Goal: Task Accomplishment & Management: Use online tool/utility

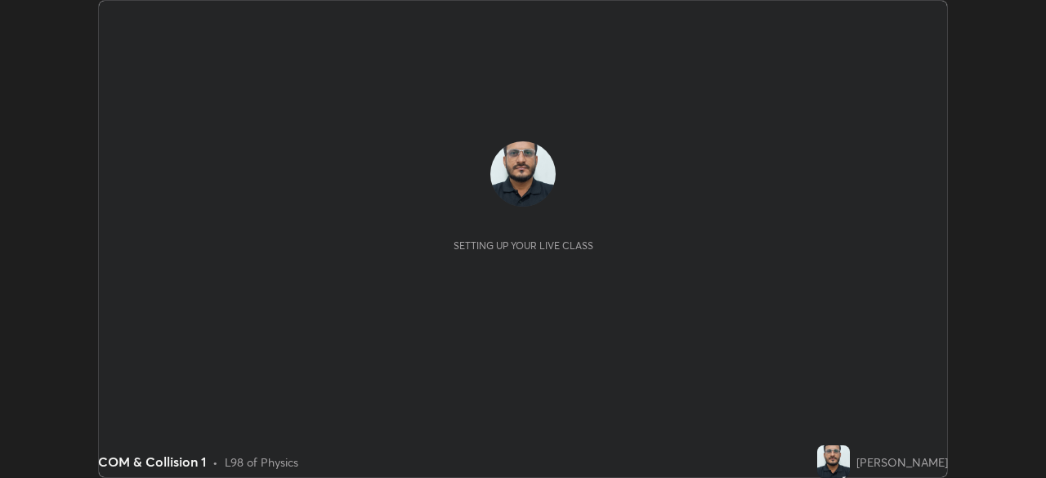
scroll to position [478, 1046]
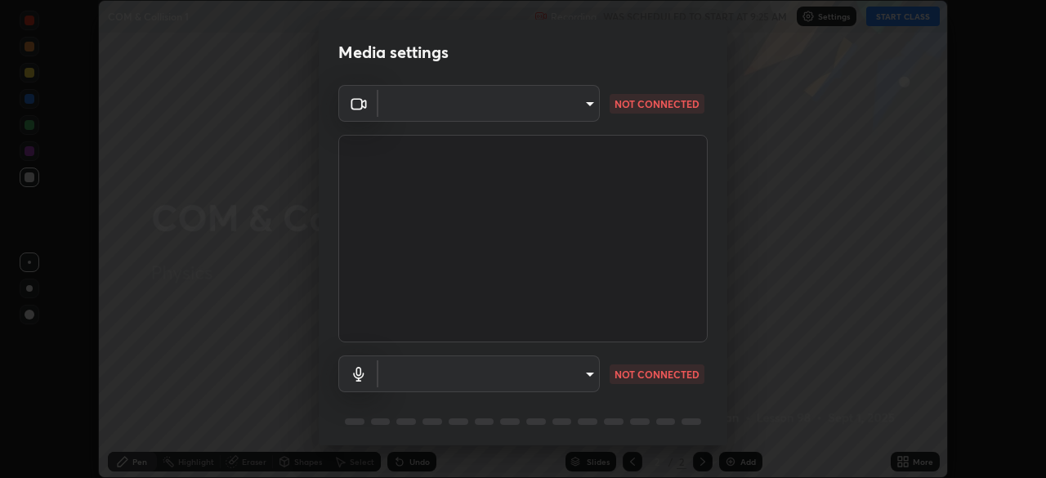
type input "ddeb460be698feac5301e169f53eca599c89e620ae617368e30cc776484c20c4"
type input "default"
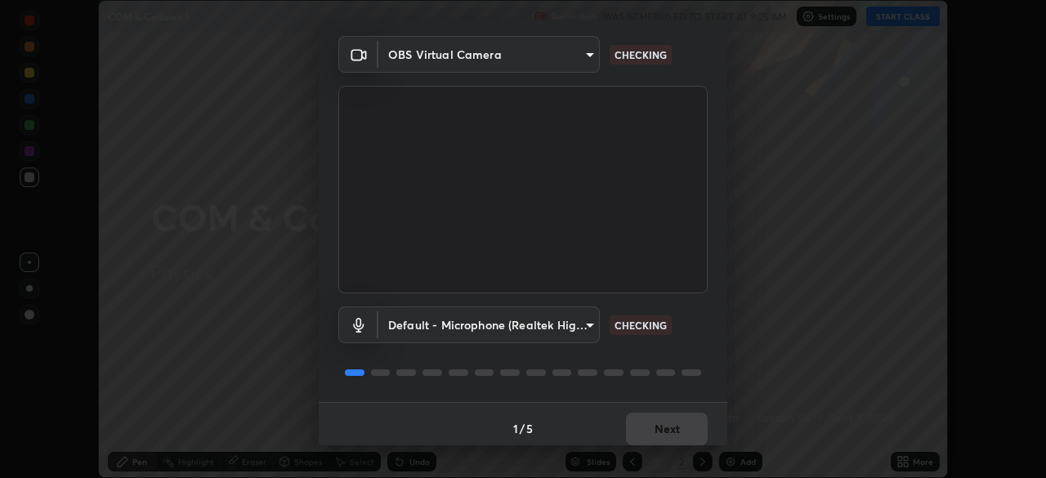
scroll to position [58, 0]
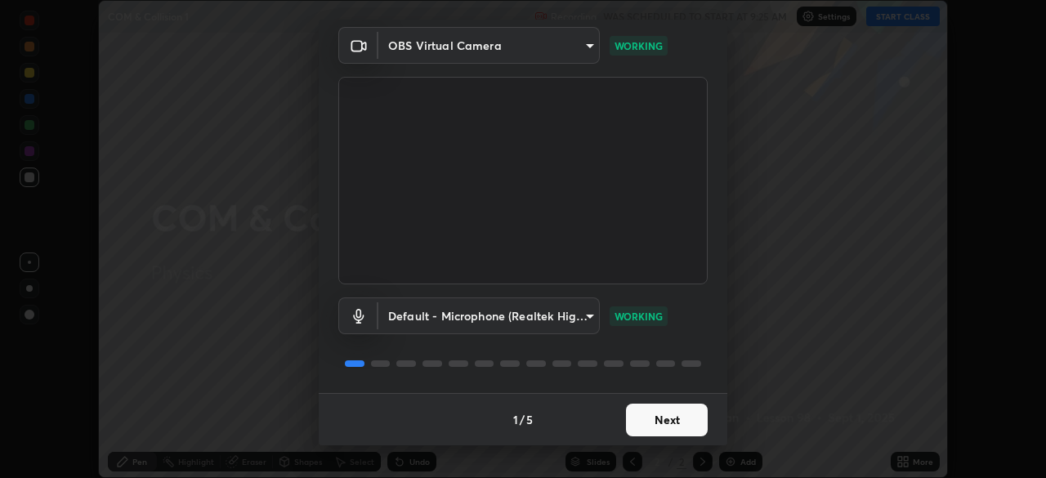
click at [658, 423] on button "Next" at bounding box center [667, 420] width 82 height 33
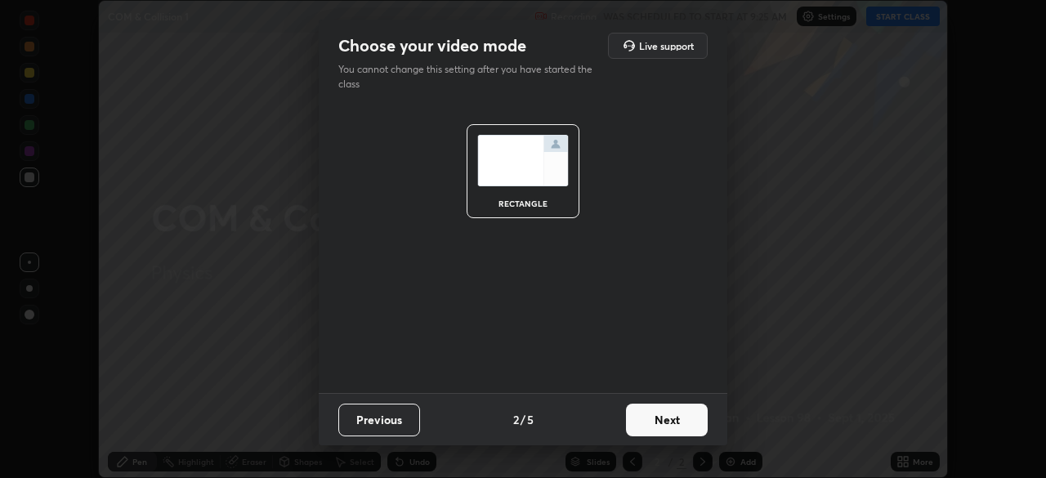
scroll to position [0, 0]
click at [656, 420] on button "Next" at bounding box center [667, 420] width 82 height 33
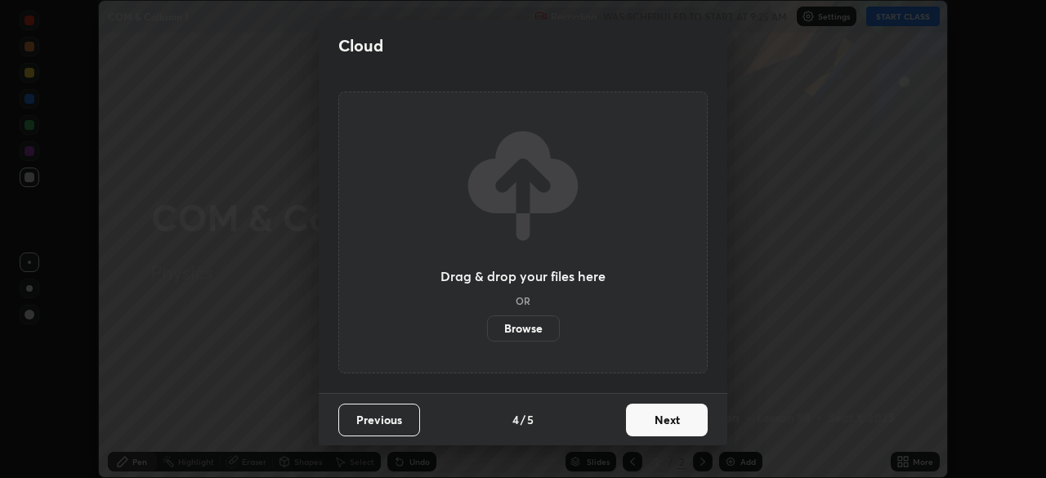
click at [657, 418] on button "Next" at bounding box center [667, 420] width 82 height 33
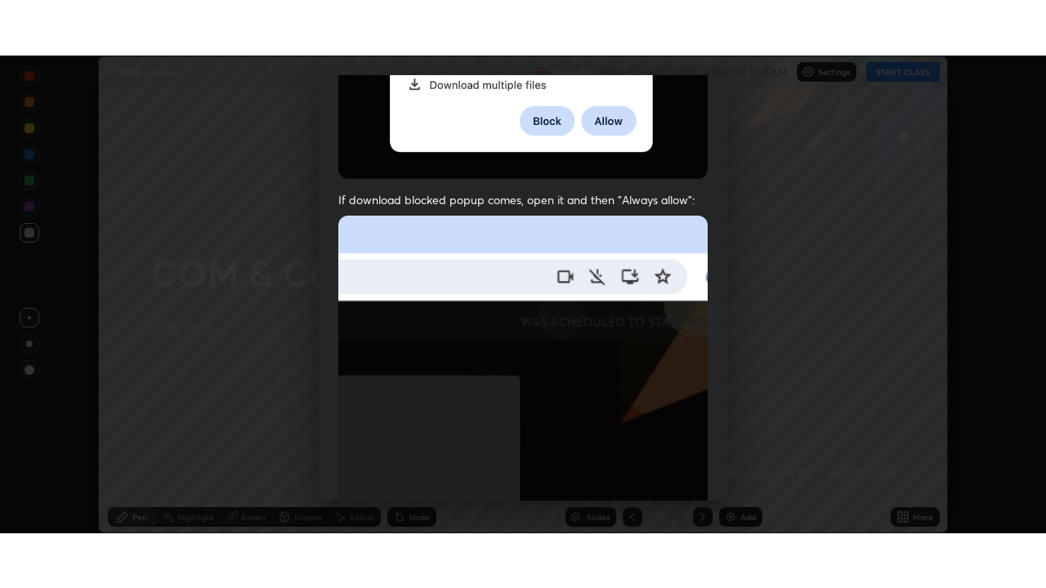
scroll to position [391, 0]
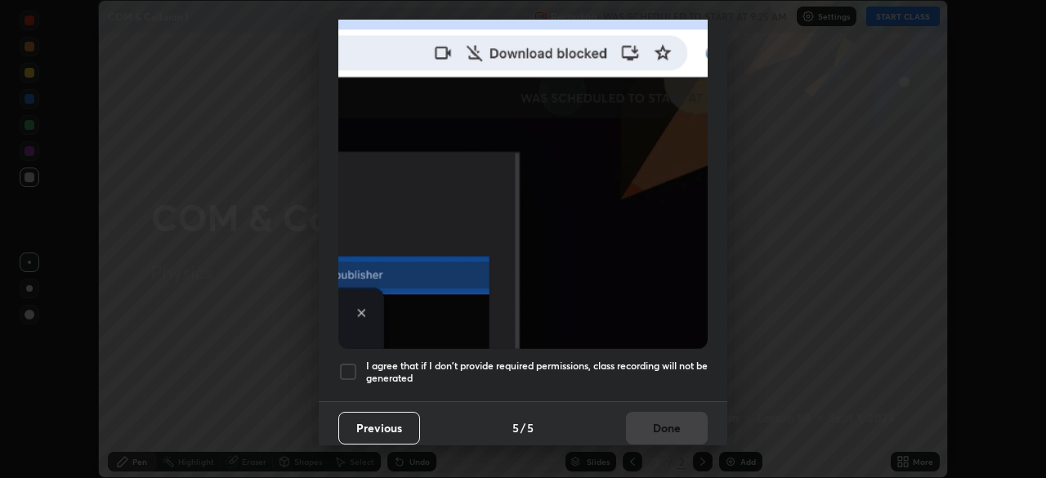
click at [349, 370] on div at bounding box center [348, 372] width 20 height 20
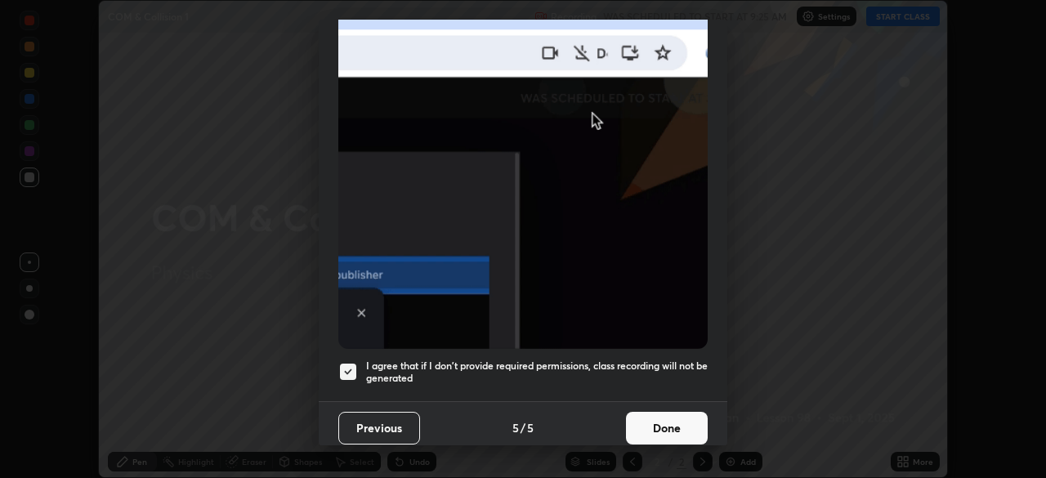
click at [676, 422] on button "Done" at bounding box center [667, 428] width 82 height 33
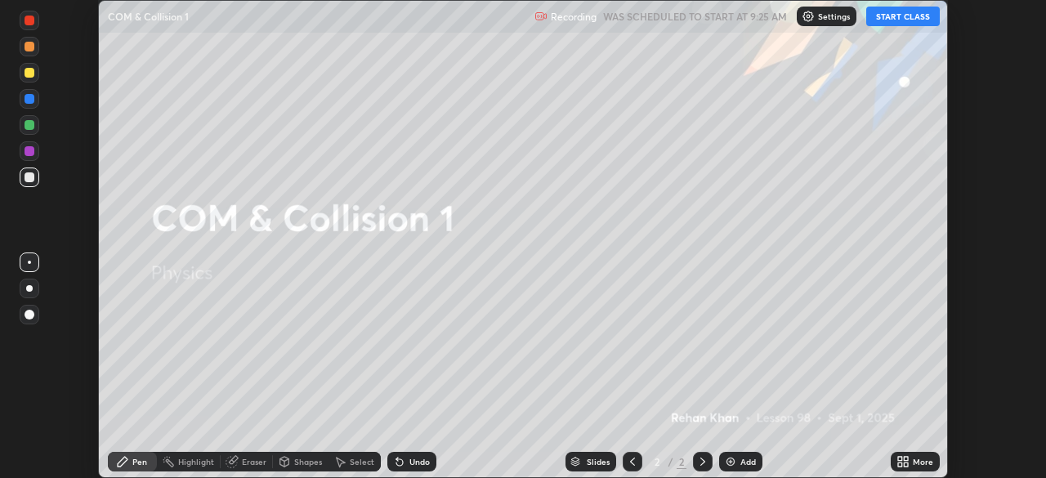
click at [891, 23] on button "START CLASS" at bounding box center [903, 17] width 74 height 20
click at [914, 461] on div "More" at bounding box center [923, 462] width 20 height 8
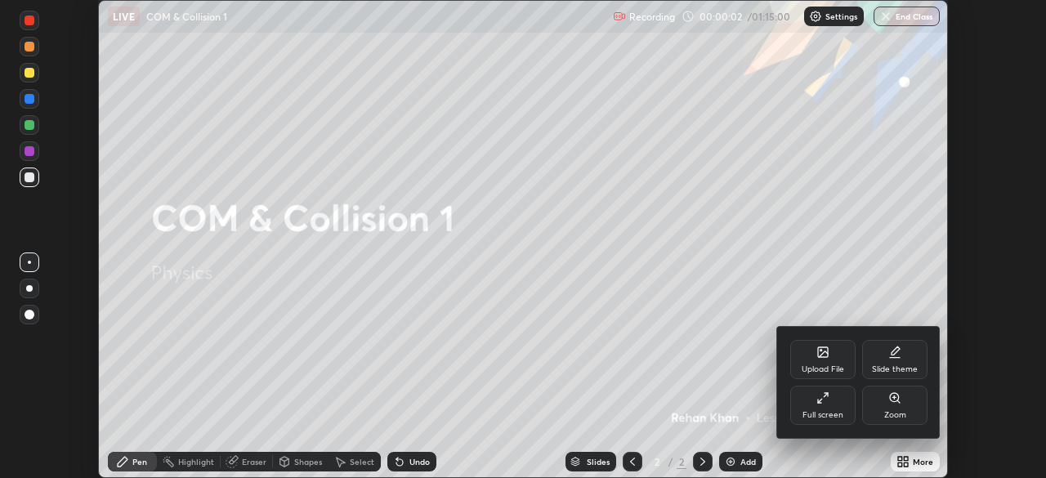
click at [834, 412] on div "Full screen" at bounding box center [822, 415] width 41 height 8
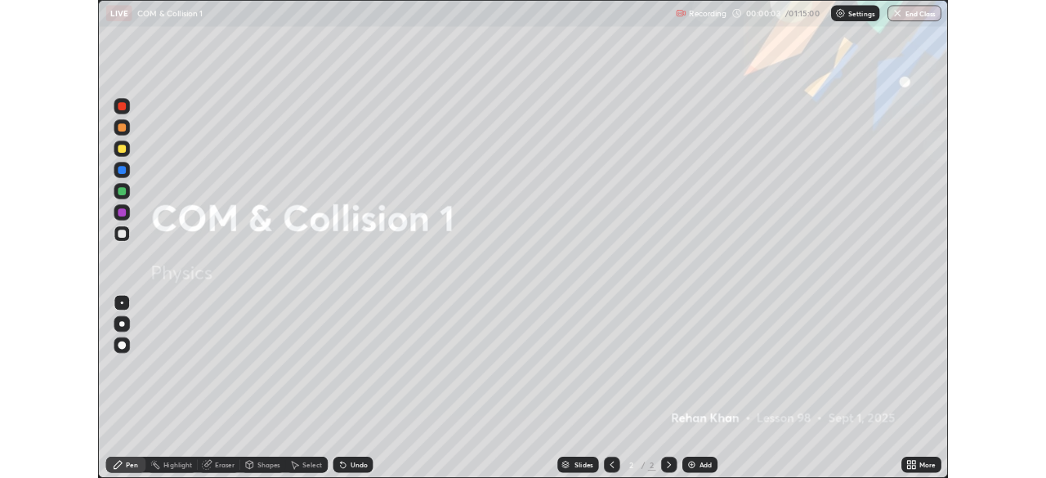
scroll to position [588, 1046]
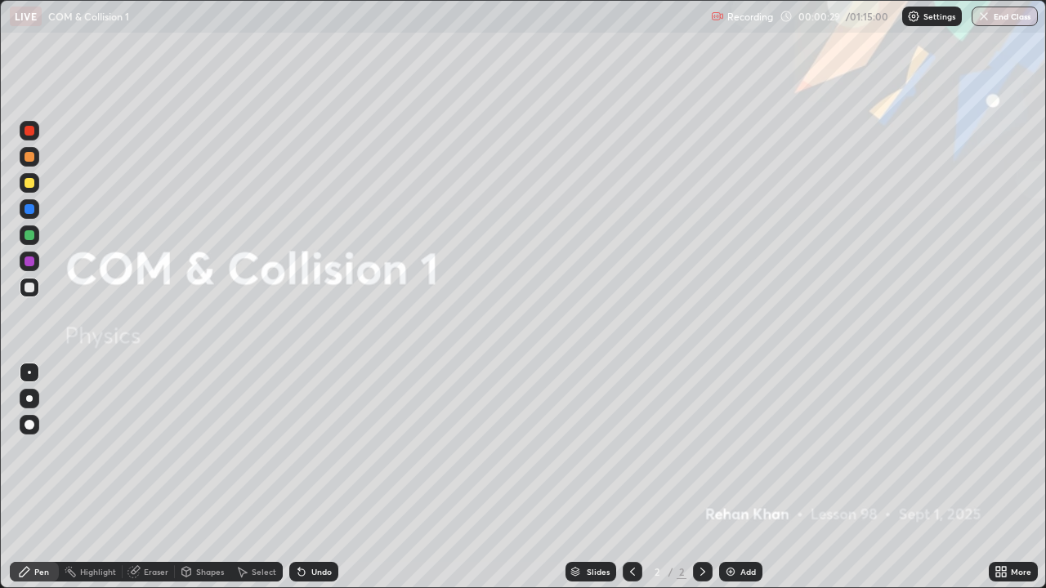
click at [744, 477] on div "Add" at bounding box center [740, 572] width 43 height 20
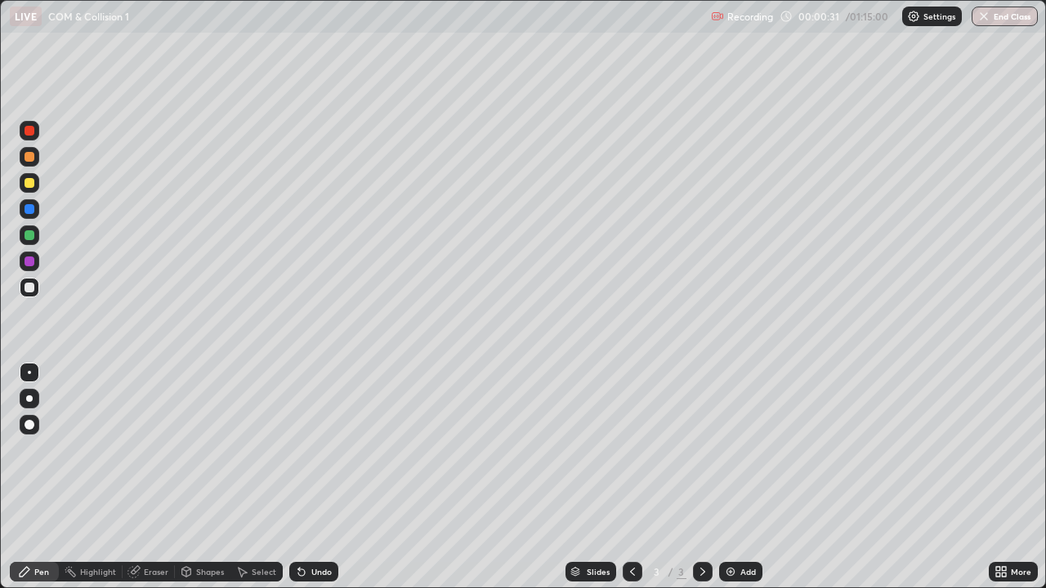
click at [30, 398] on div at bounding box center [29, 398] width 7 height 7
click at [26, 291] on div at bounding box center [30, 288] width 10 height 10
click at [306, 477] on div "Undo" at bounding box center [313, 572] width 49 height 20
click at [308, 477] on div "Undo" at bounding box center [313, 572] width 49 height 20
click at [32, 289] on div at bounding box center [30, 288] width 10 height 10
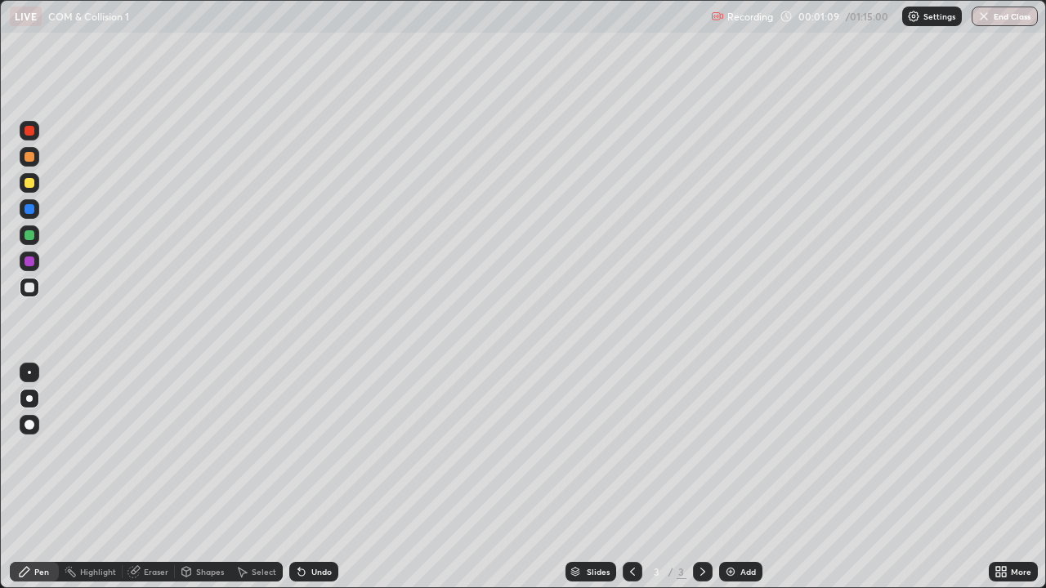
click at [31, 185] on div at bounding box center [30, 183] width 10 height 10
click at [28, 160] on div at bounding box center [30, 157] width 10 height 10
click at [25, 207] on div at bounding box center [30, 209] width 10 height 10
click at [200, 477] on div "Shapes" at bounding box center [210, 572] width 28 height 8
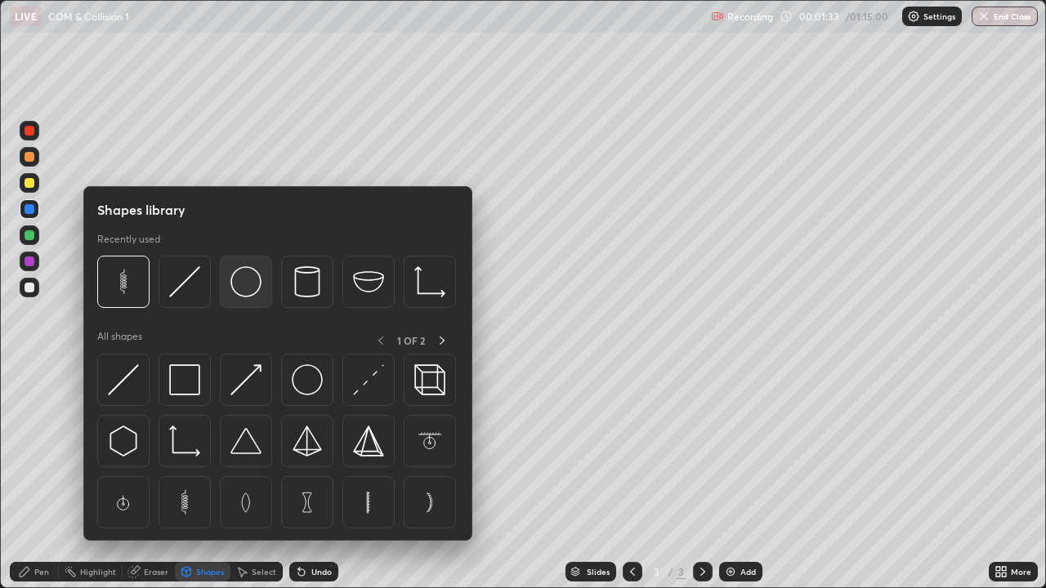
click at [248, 293] on img at bounding box center [245, 281] width 31 height 31
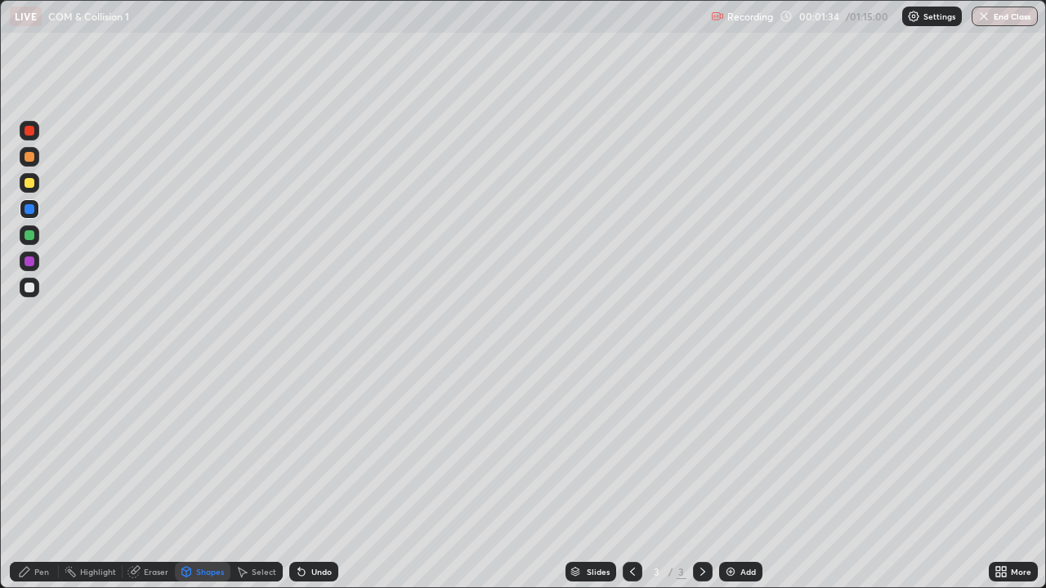
click at [29, 286] on div at bounding box center [30, 288] width 10 height 10
click at [34, 477] on div "Pen" at bounding box center [41, 572] width 15 height 8
click at [27, 182] on div at bounding box center [30, 183] width 10 height 10
click at [199, 477] on div "Shapes" at bounding box center [210, 572] width 28 height 8
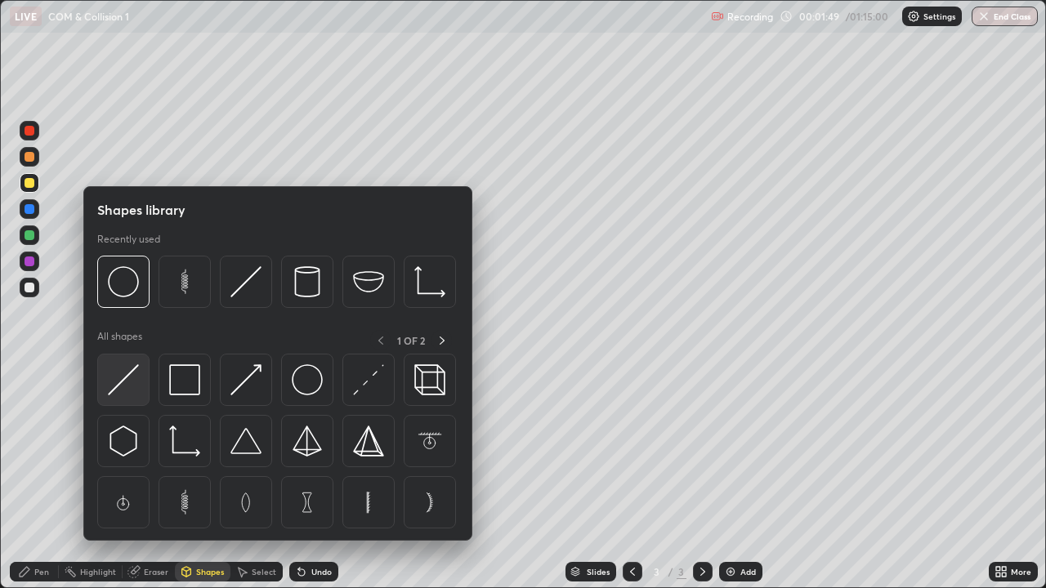
click at [120, 382] on img at bounding box center [123, 379] width 31 height 31
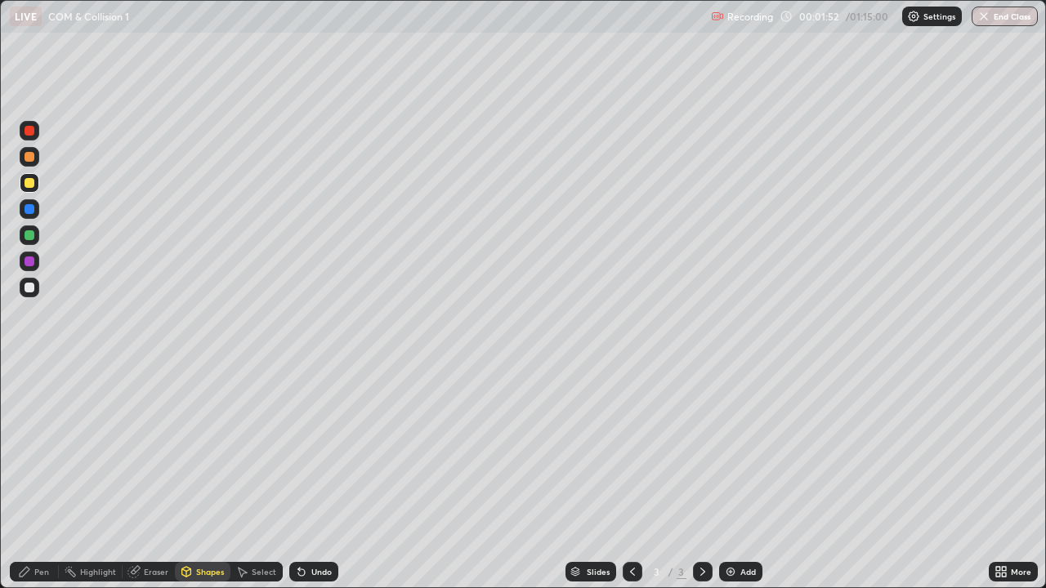
click at [33, 477] on div "Pen" at bounding box center [34, 572] width 49 height 20
click at [201, 477] on div "Shapes" at bounding box center [210, 572] width 28 height 8
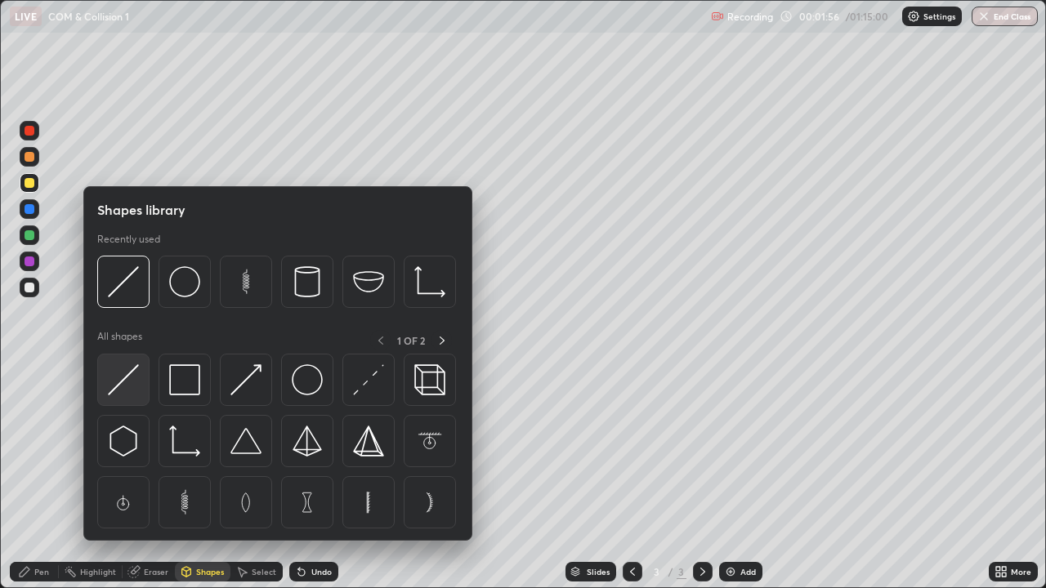
click at [127, 391] on img at bounding box center [123, 379] width 31 height 31
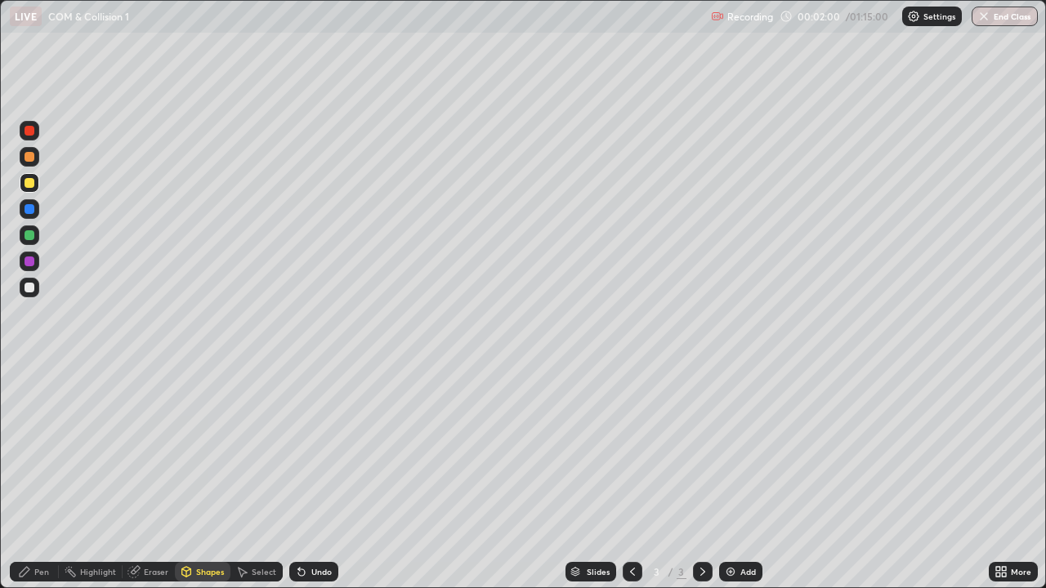
click at [39, 477] on div "Pen" at bounding box center [34, 572] width 49 height 20
click at [26, 160] on div at bounding box center [30, 157] width 10 height 10
click at [147, 477] on div "Eraser" at bounding box center [156, 572] width 25 height 8
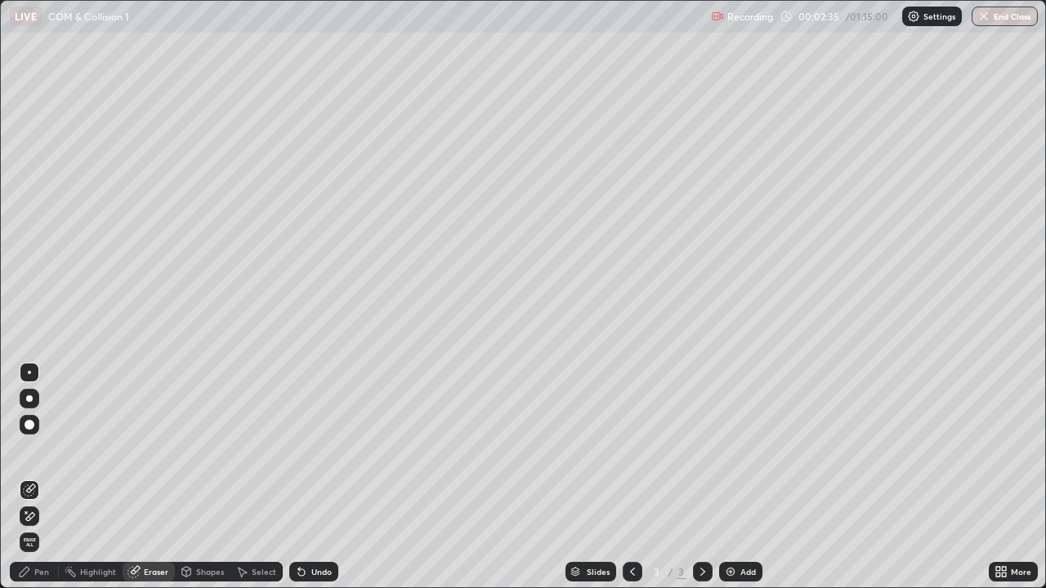
click at [203, 477] on div "Shapes" at bounding box center [203, 572] width 56 height 20
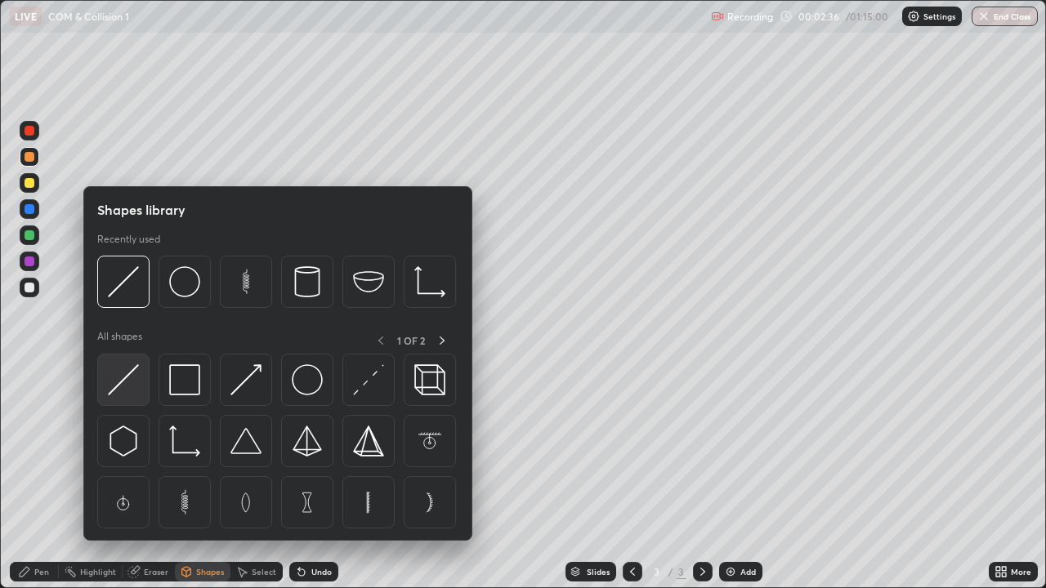
click at [127, 382] on img at bounding box center [123, 379] width 31 height 31
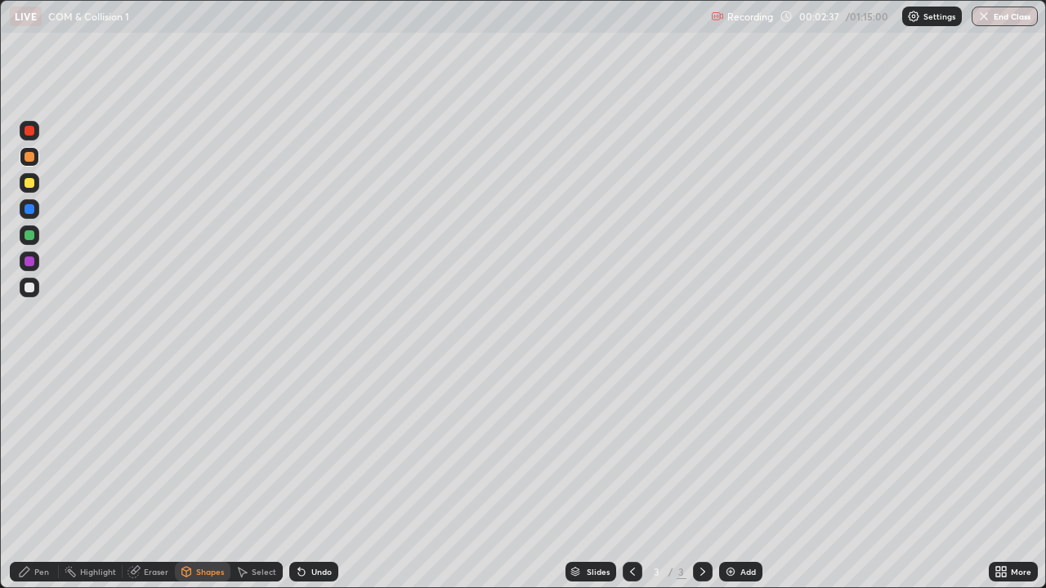
click at [36, 477] on div "Pen" at bounding box center [34, 572] width 49 height 20
click at [29, 163] on div at bounding box center [30, 157] width 20 height 20
click at [306, 477] on div "Undo" at bounding box center [313, 572] width 49 height 20
click at [200, 477] on div "Shapes" at bounding box center [210, 572] width 28 height 8
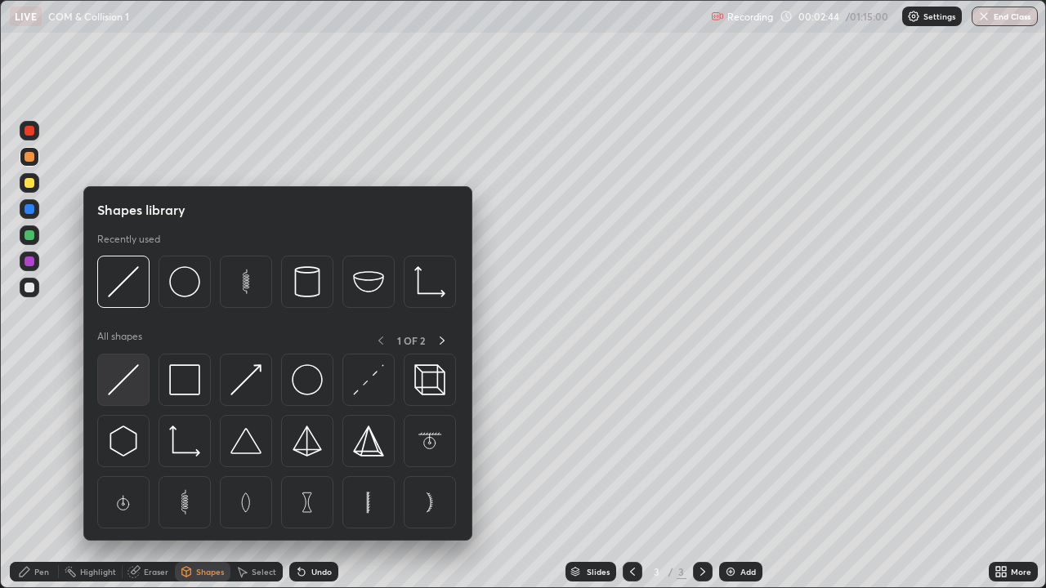
click at [116, 383] on img at bounding box center [123, 379] width 31 height 31
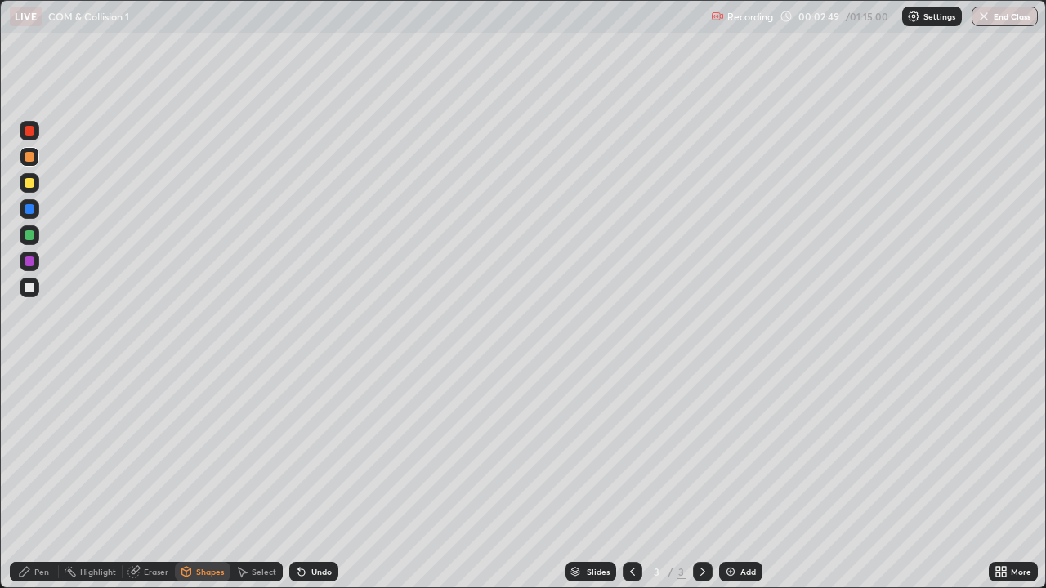
click at [37, 477] on div "Pen" at bounding box center [41, 572] width 15 height 8
click at [27, 182] on div at bounding box center [30, 183] width 10 height 10
click at [30, 158] on div at bounding box center [30, 157] width 10 height 10
click at [30, 135] on div at bounding box center [30, 131] width 10 height 10
click at [29, 236] on div at bounding box center [30, 235] width 10 height 10
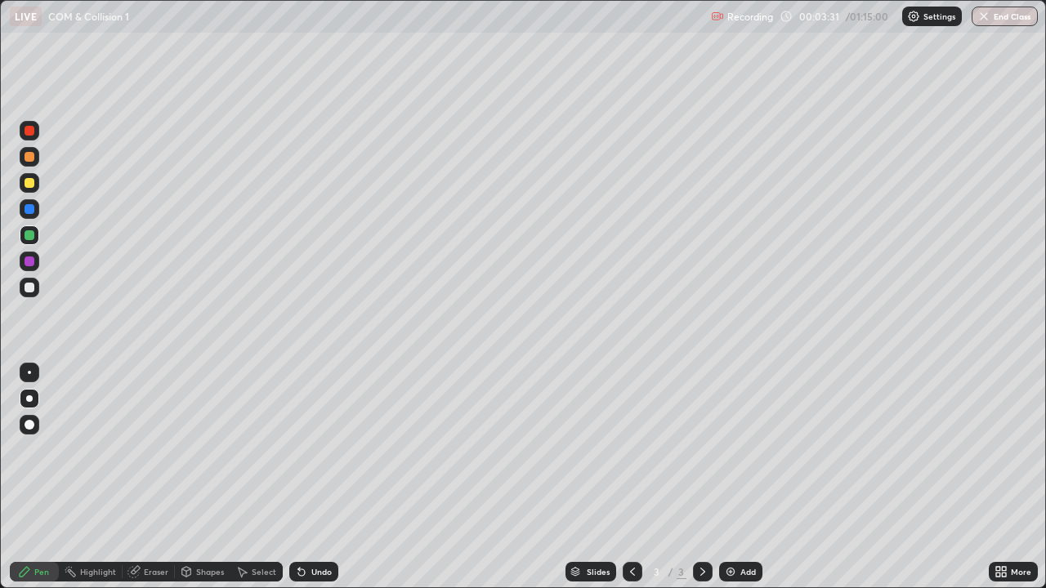
click at [32, 288] on div at bounding box center [30, 288] width 10 height 10
click at [158, 477] on div "Eraser" at bounding box center [149, 572] width 52 height 20
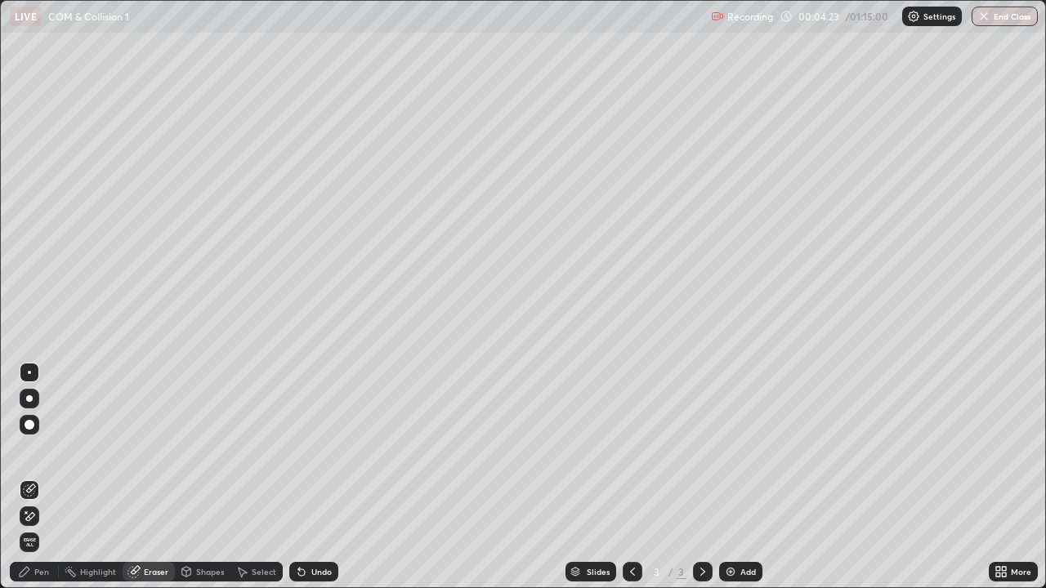
click at [18, 477] on div "Pen" at bounding box center [34, 572] width 49 height 20
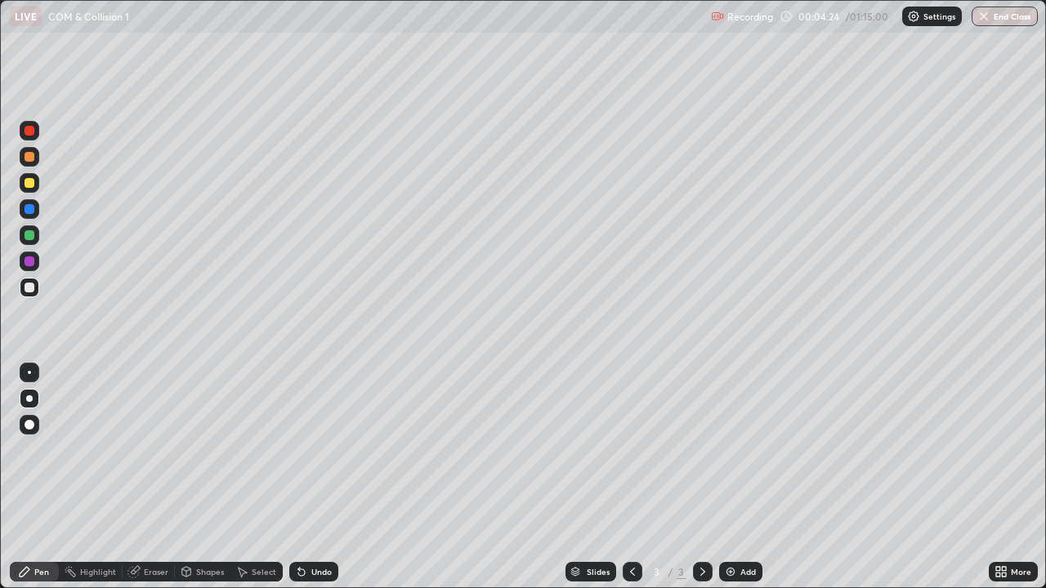
click at [30, 185] on div at bounding box center [30, 183] width 10 height 10
click at [193, 477] on div "Shapes" at bounding box center [203, 572] width 56 height 20
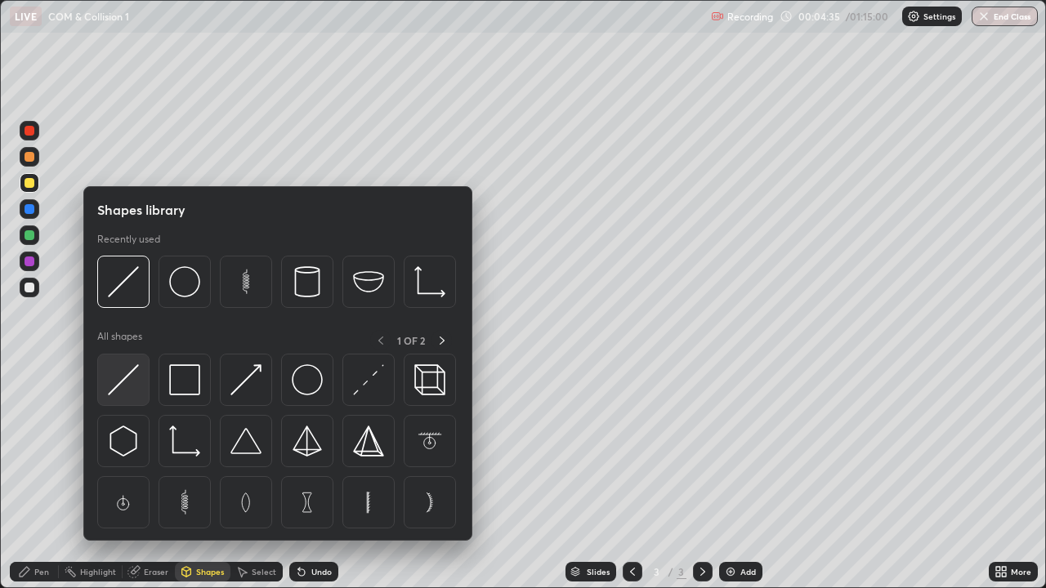
click at [119, 395] on img at bounding box center [123, 379] width 31 height 31
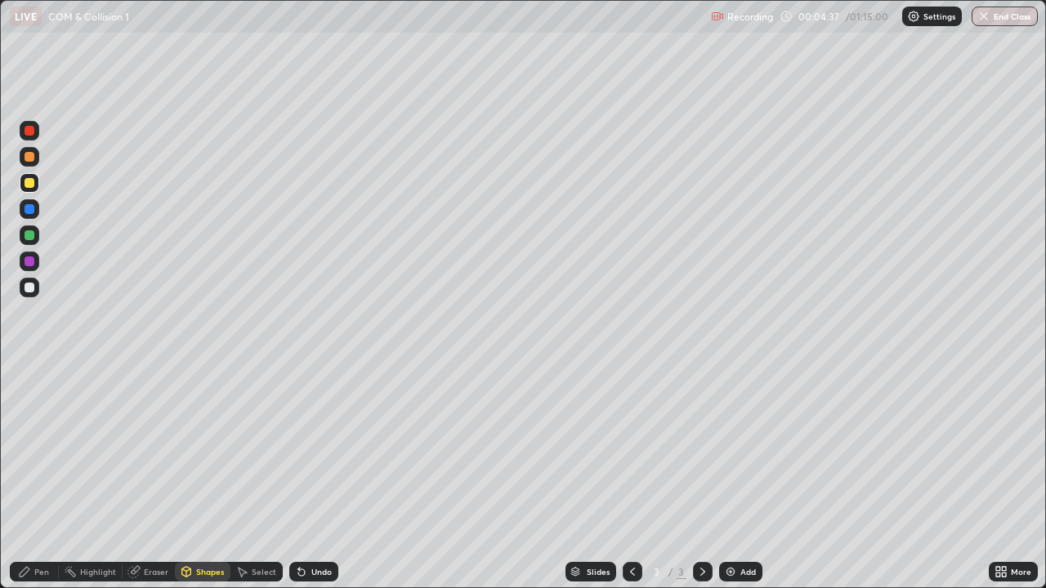
click at [30, 159] on div at bounding box center [30, 157] width 10 height 10
click at [31, 293] on div at bounding box center [30, 288] width 20 height 20
click at [30, 477] on icon at bounding box center [24, 571] width 13 height 13
click at [29, 158] on div at bounding box center [30, 157] width 10 height 10
click at [320, 477] on div "Undo" at bounding box center [321, 572] width 20 height 8
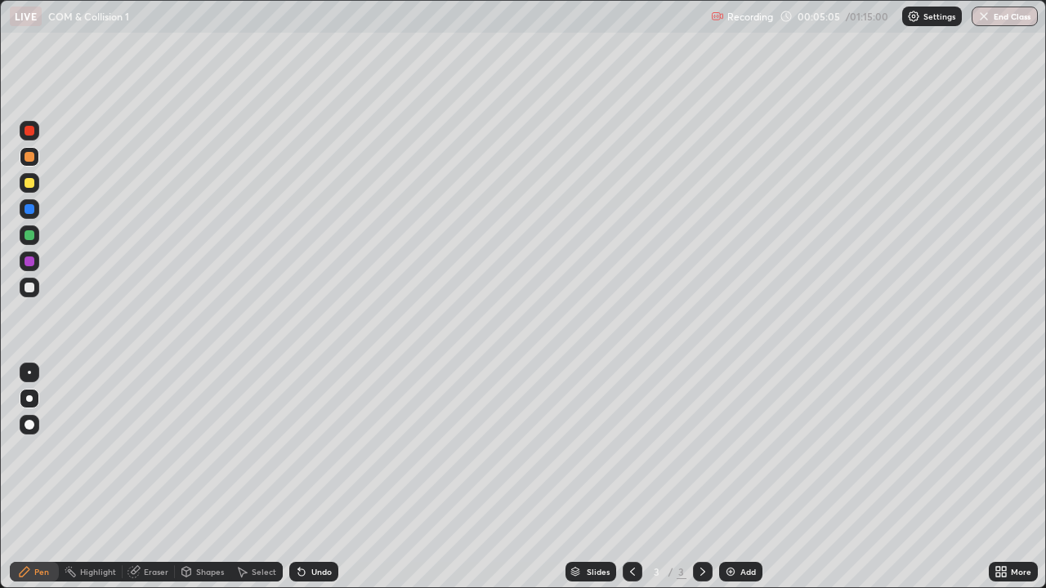
click at [31, 186] on div at bounding box center [30, 183] width 10 height 10
click at [34, 296] on div at bounding box center [30, 288] width 20 height 20
click at [35, 190] on div at bounding box center [30, 183] width 20 height 20
click at [38, 214] on div at bounding box center [30, 209] width 20 height 20
click at [23, 290] on div at bounding box center [30, 288] width 20 height 20
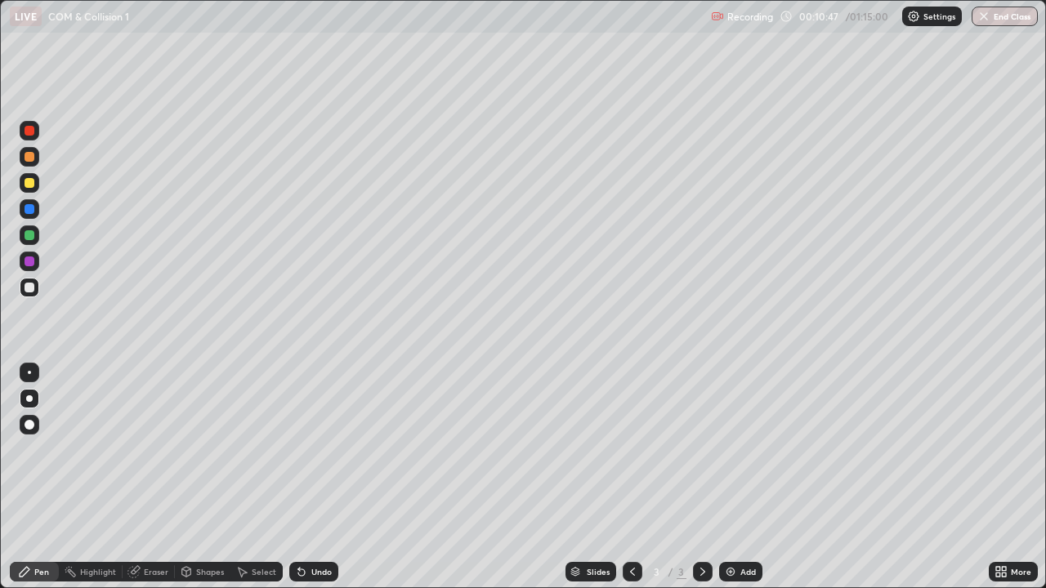
click at [29, 184] on div at bounding box center [30, 183] width 10 height 10
click at [29, 288] on div at bounding box center [30, 288] width 10 height 10
click at [29, 212] on div at bounding box center [30, 209] width 10 height 10
click at [25, 292] on div at bounding box center [30, 288] width 20 height 20
click at [733, 477] on img at bounding box center [730, 571] width 13 height 13
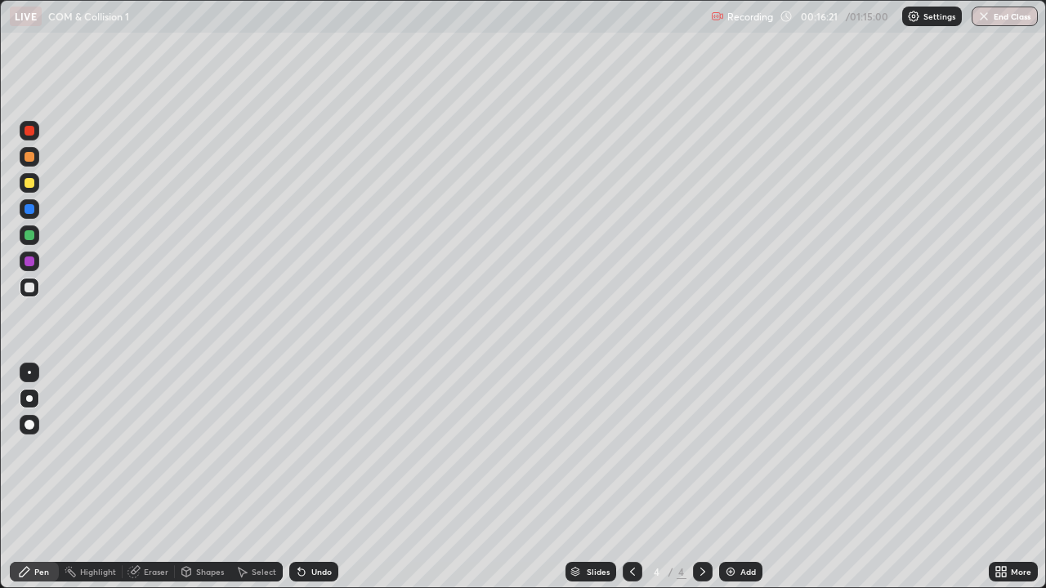
click at [29, 399] on div at bounding box center [29, 398] width 7 height 7
click at [29, 284] on div at bounding box center [30, 288] width 10 height 10
click at [315, 477] on div "Undo" at bounding box center [321, 572] width 20 height 8
click at [311, 477] on div "Undo" at bounding box center [313, 572] width 49 height 20
click at [325, 477] on div "Undo" at bounding box center [313, 572] width 49 height 20
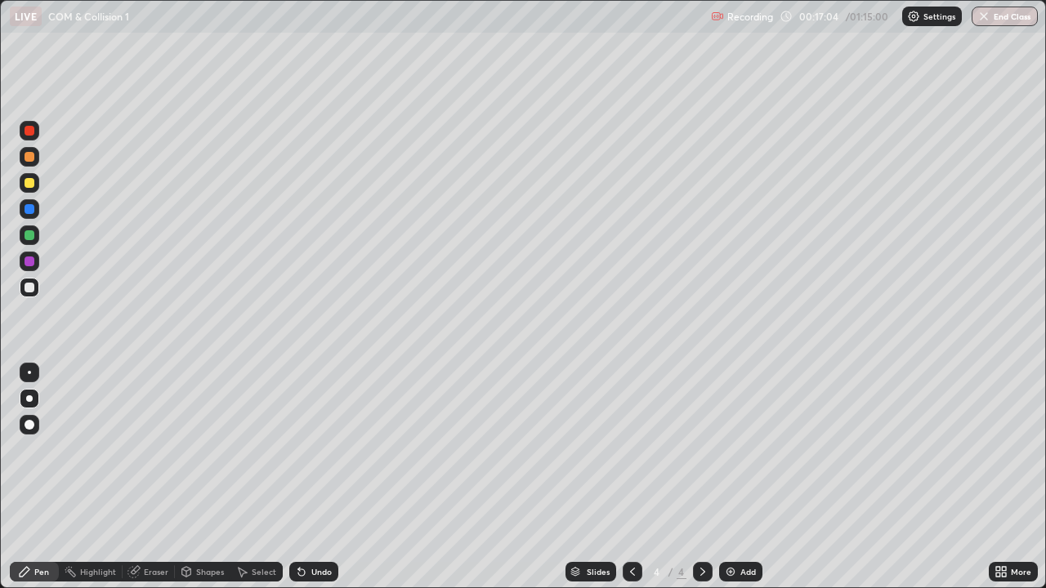
click at [26, 185] on div at bounding box center [30, 183] width 10 height 10
click at [29, 291] on div at bounding box center [30, 288] width 10 height 10
click at [317, 477] on div "Undo" at bounding box center [321, 572] width 20 height 8
click at [315, 477] on div "Undo" at bounding box center [321, 572] width 20 height 8
click at [313, 477] on div "Undo" at bounding box center [321, 572] width 20 height 8
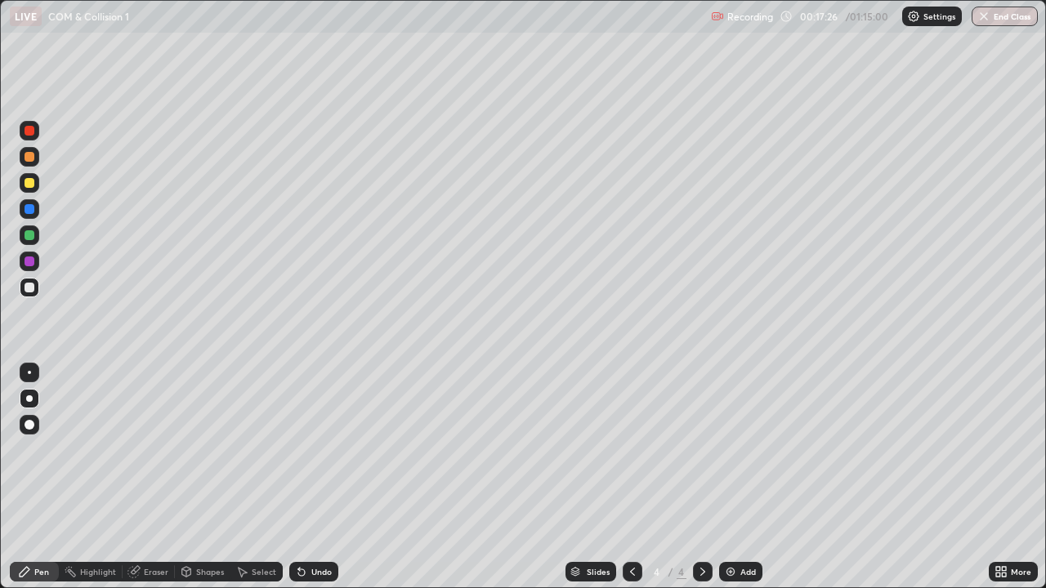
click at [311, 477] on div "Undo" at bounding box center [321, 572] width 20 height 8
click at [308, 477] on div "Undo" at bounding box center [313, 572] width 49 height 20
click at [311, 477] on div "Undo" at bounding box center [321, 572] width 20 height 8
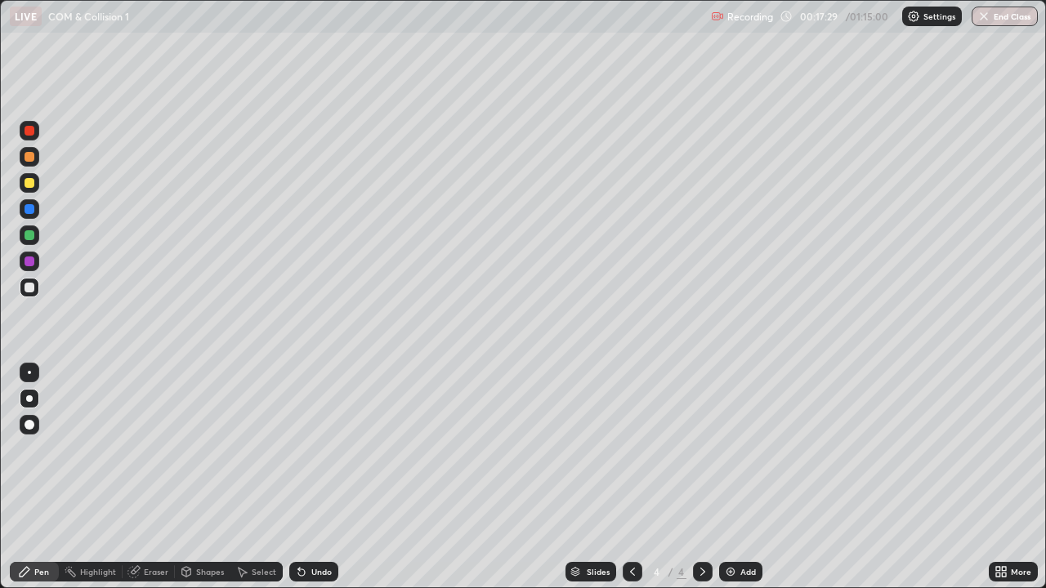
click at [311, 477] on div "Undo" at bounding box center [321, 572] width 20 height 8
click at [314, 477] on div "Undo" at bounding box center [313, 572] width 49 height 20
click at [319, 477] on div "Undo" at bounding box center [321, 572] width 20 height 8
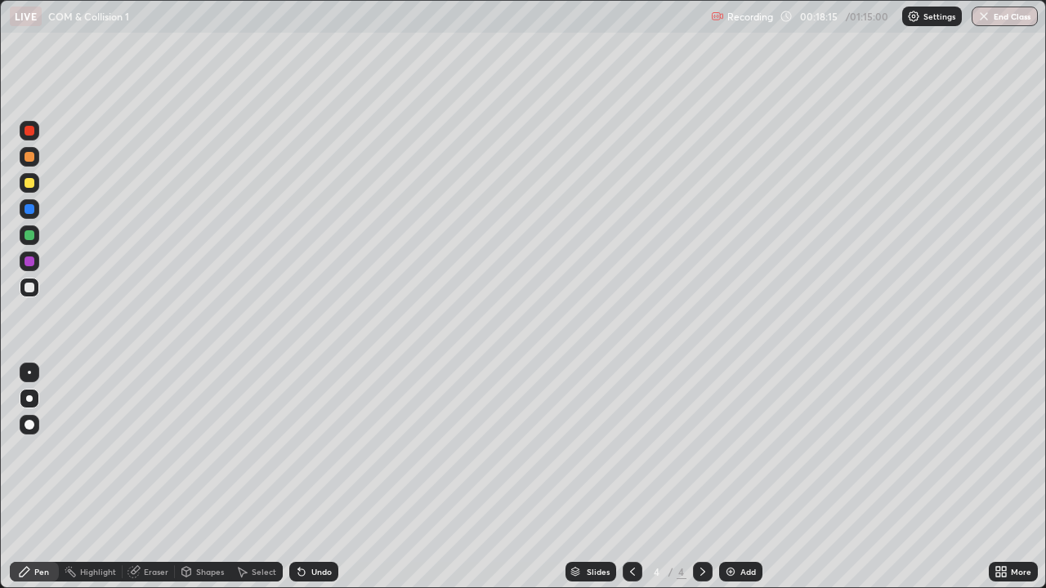
click at [319, 477] on div "Undo" at bounding box center [321, 572] width 20 height 8
click at [321, 477] on div "Undo" at bounding box center [321, 572] width 20 height 8
click at [319, 477] on div "Undo" at bounding box center [321, 572] width 20 height 8
click at [322, 477] on div "Undo" at bounding box center [321, 572] width 20 height 8
click at [324, 477] on div "Undo" at bounding box center [321, 572] width 20 height 8
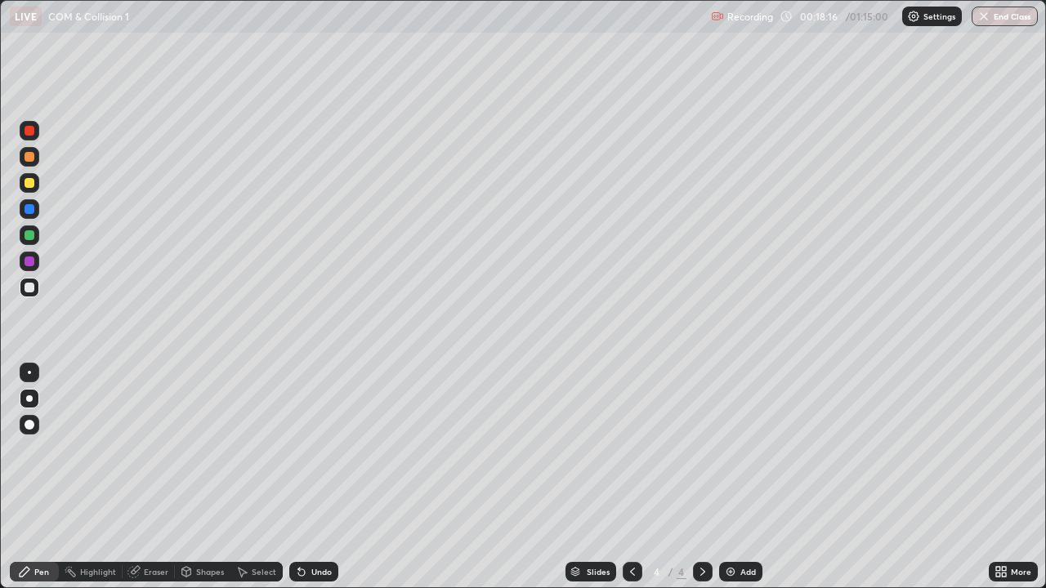
click at [322, 477] on div "Undo" at bounding box center [321, 572] width 20 height 8
click at [308, 477] on div "Undo" at bounding box center [313, 572] width 49 height 20
click at [314, 477] on div "Undo" at bounding box center [313, 572] width 49 height 20
click at [311, 477] on div "Undo" at bounding box center [313, 572] width 49 height 20
click at [30, 209] on div at bounding box center [30, 209] width 10 height 10
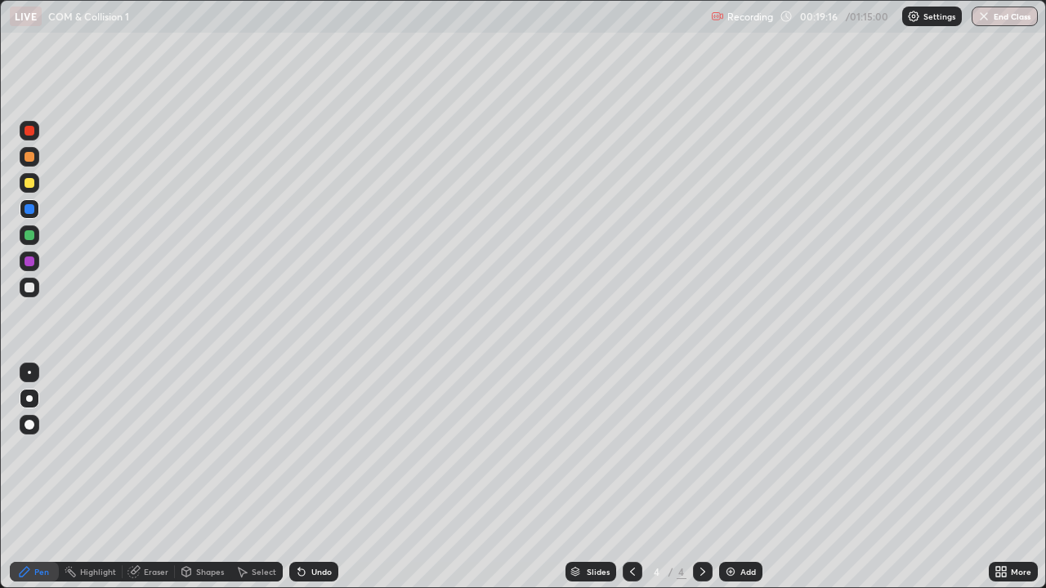
click at [29, 289] on div at bounding box center [30, 288] width 10 height 10
click at [316, 477] on div "Undo" at bounding box center [321, 572] width 20 height 8
click at [316, 477] on div "Undo" at bounding box center [313, 572] width 49 height 20
click at [21, 289] on div at bounding box center [30, 288] width 20 height 20
click at [311, 477] on div "Undo" at bounding box center [321, 572] width 20 height 8
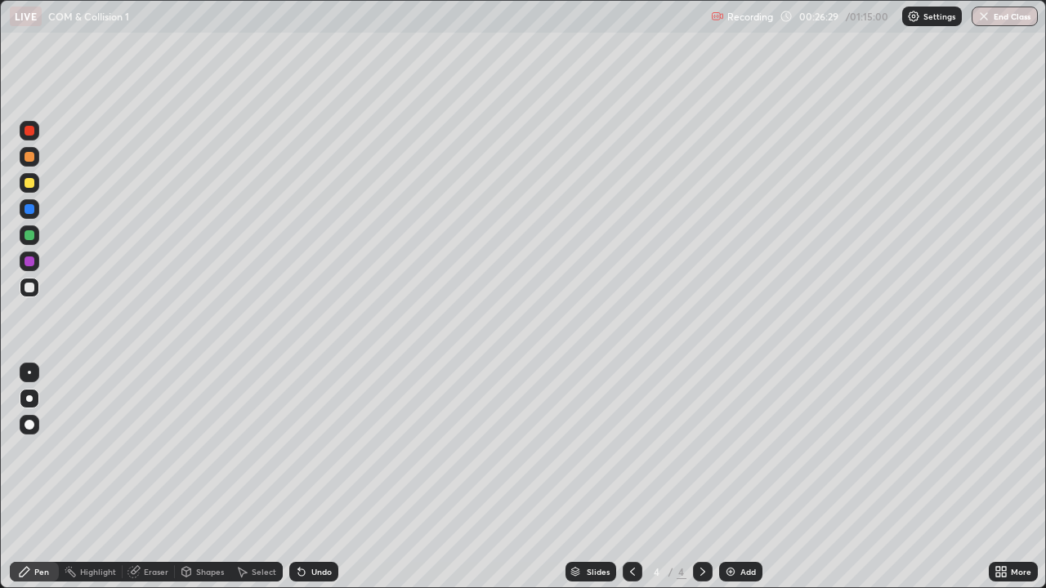
click at [28, 235] on div at bounding box center [30, 235] width 10 height 10
click at [725, 477] on div "Add" at bounding box center [740, 572] width 43 height 20
click at [27, 291] on div at bounding box center [30, 288] width 10 height 10
click at [311, 477] on div "Undo" at bounding box center [321, 572] width 20 height 8
click at [29, 182] on div at bounding box center [30, 183] width 10 height 10
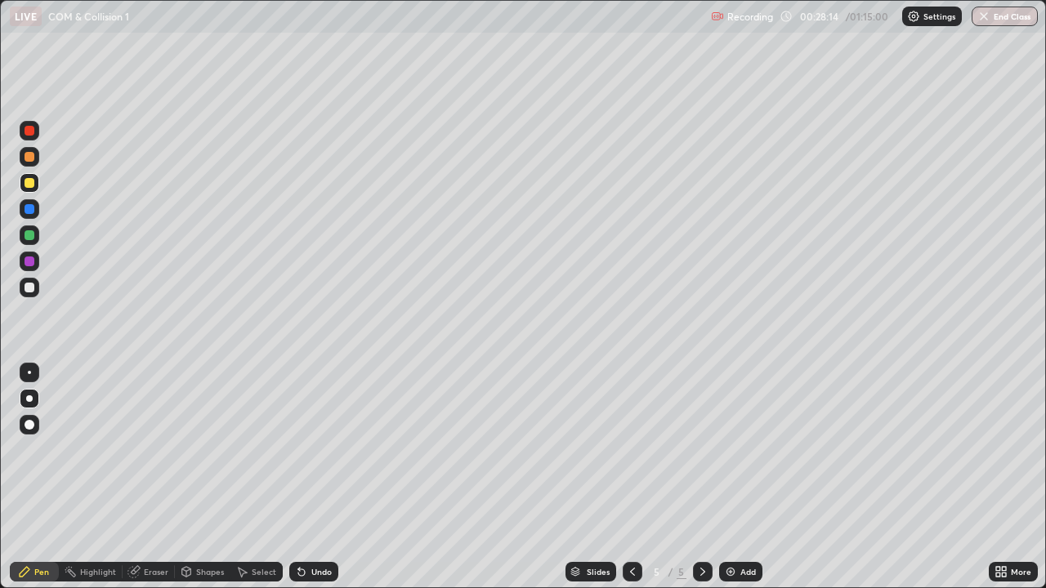
click at [157, 477] on div "Eraser" at bounding box center [156, 572] width 25 height 8
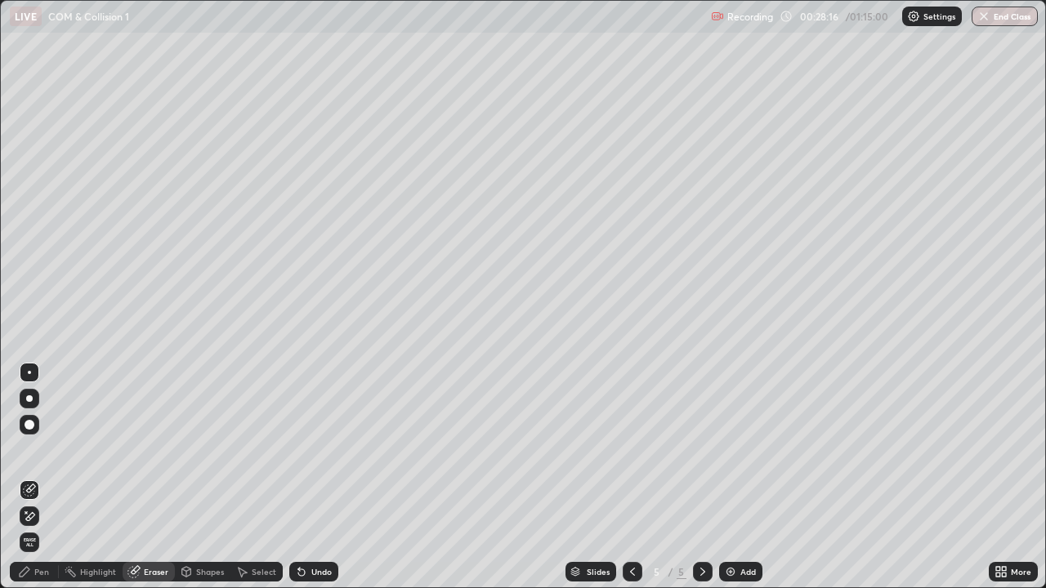
click at [43, 477] on div "Pen" at bounding box center [41, 572] width 15 height 8
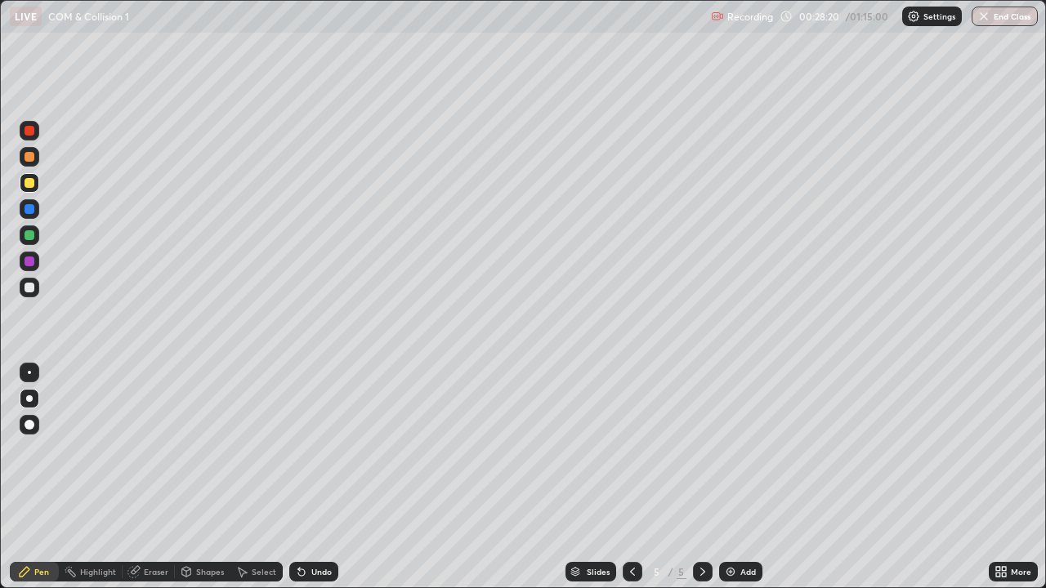
click at [23, 288] on div at bounding box center [30, 288] width 20 height 20
click at [28, 290] on div at bounding box center [30, 288] width 10 height 10
click at [33, 212] on div at bounding box center [30, 209] width 10 height 10
click at [27, 287] on div at bounding box center [30, 288] width 10 height 10
click at [308, 477] on div "Undo" at bounding box center [313, 572] width 49 height 20
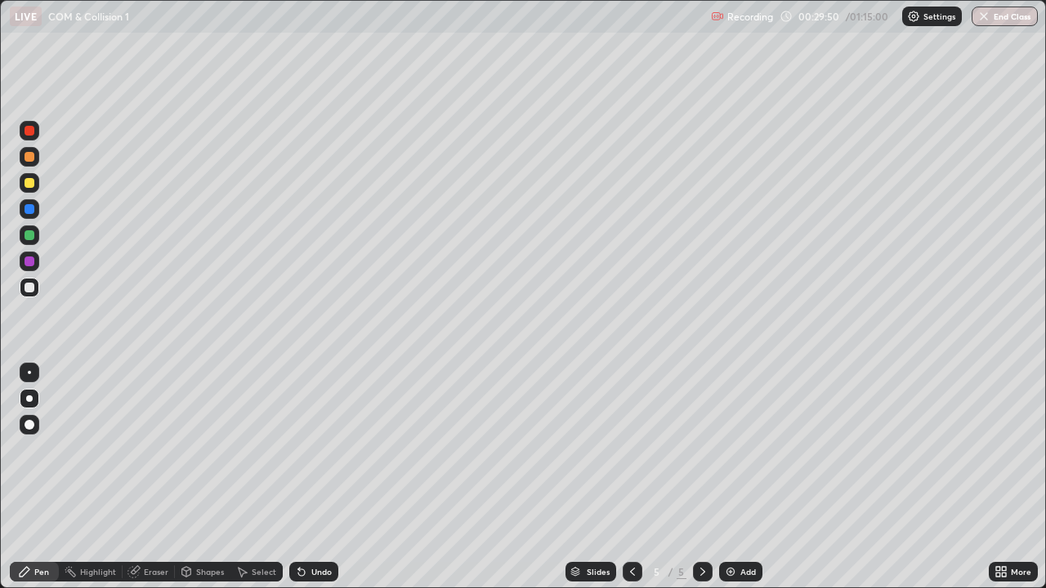
click at [305, 477] on div "Undo" at bounding box center [313, 572] width 49 height 20
click at [310, 477] on div "Undo" at bounding box center [313, 572] width 49 height 20
click at [296, 477] on icon at bounding box center [301, 571] width 13 height 13
click at [297, 477] on icon at bounding box center [301, 571] width 13 height 13
click at [298, 477] on icon at bounding box center [301, 571] width 13 height 13
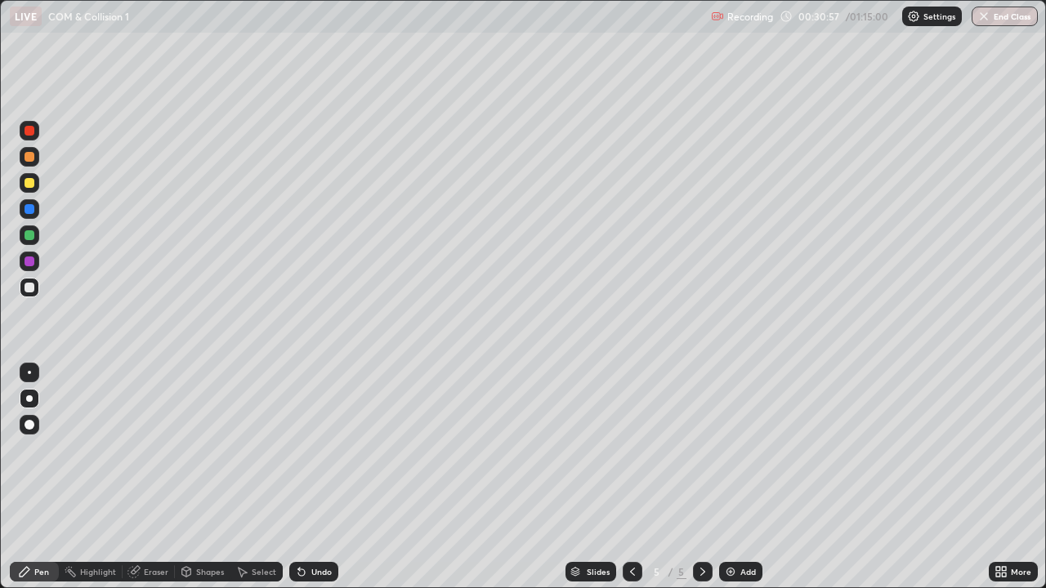
click at [300, 477] on icon at bounding box center [301, 571] width 13 height 13
click at [301, 477] on div "Undo" at bounding box center [313, 572] width 49 height 20
click at [300, 477] on div "Undo" at bounding box center [313, 572] width 49 height 20
click at [301, 477] on div "Undo" at bounding box center [313, 572] width 49 height 20
click at [302, 477] on div "Undo" at bounding box center [313, 572] width 49 height 20
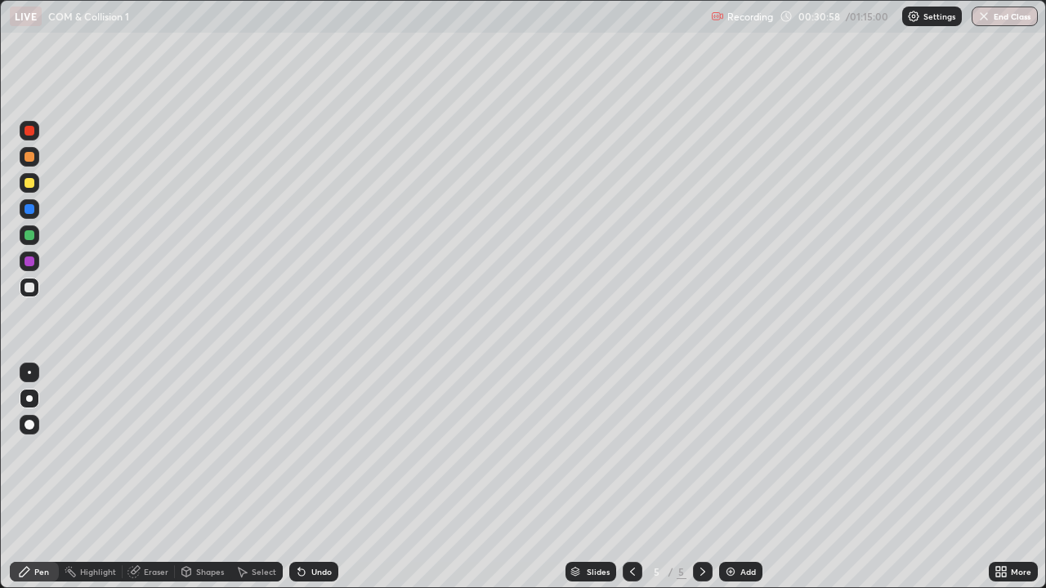
click at [302, 477] on div "Undo" at bounding box center [313, 572] width 49 height 20
click at [303, 477] on div "Undo" at bounding box center [313, 572] width 49 height 20
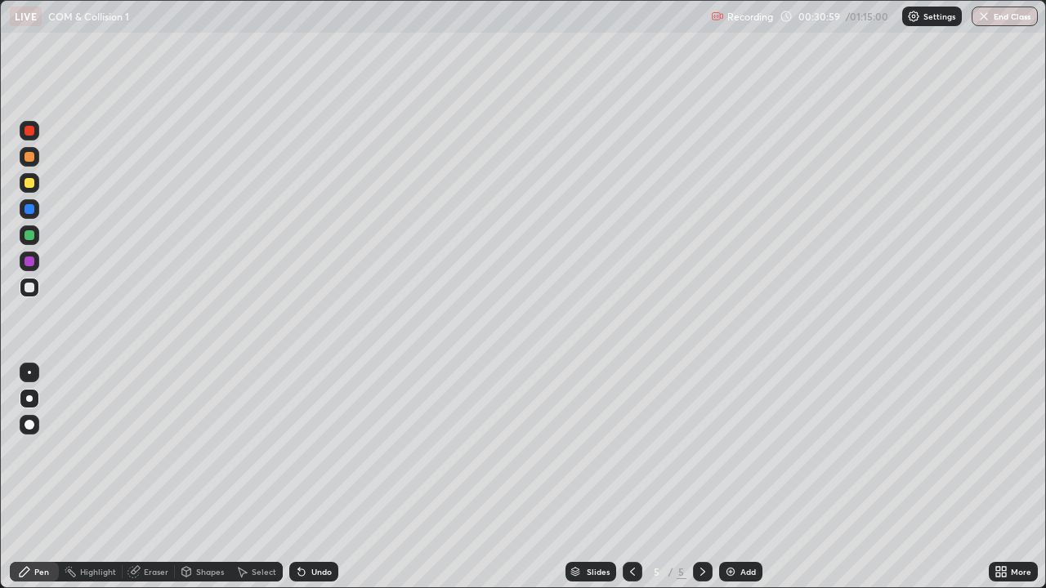
click at [303, 477] on div "Undo" at bounding box center [313, 572] width 49 height 20
click at [304, 477] on div "Undo" at bounding box center [313, 572] width 49 height 20
click at [303, 477] on div "Undo" at bounding box center [313, 572] width 49 height 20
click at [311, 477] on div "Undo" at bounding box center [321, 572] width 20 height 8
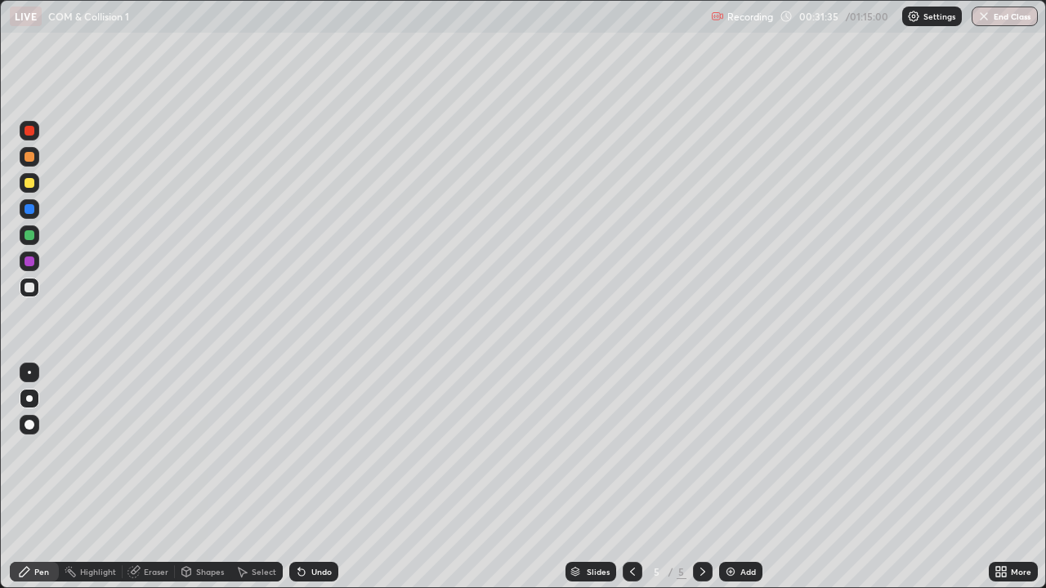
click at [318, 477] on div "Undo" at bounding box center [313, 572] width 49 height 20
click at [321, 477] on div "Undo" at bounding box center [313, 572] width 49 height 20
click at [320, 477] on div "Undo" at bounding box center [321, 572] width 20 height 8
click at [319, 477] on div "Undo" at bounding box center [321, 572] width 20 height 8
click at [320, 477] on div "Undo" at bounding box center [321, 572] width 20 height 8
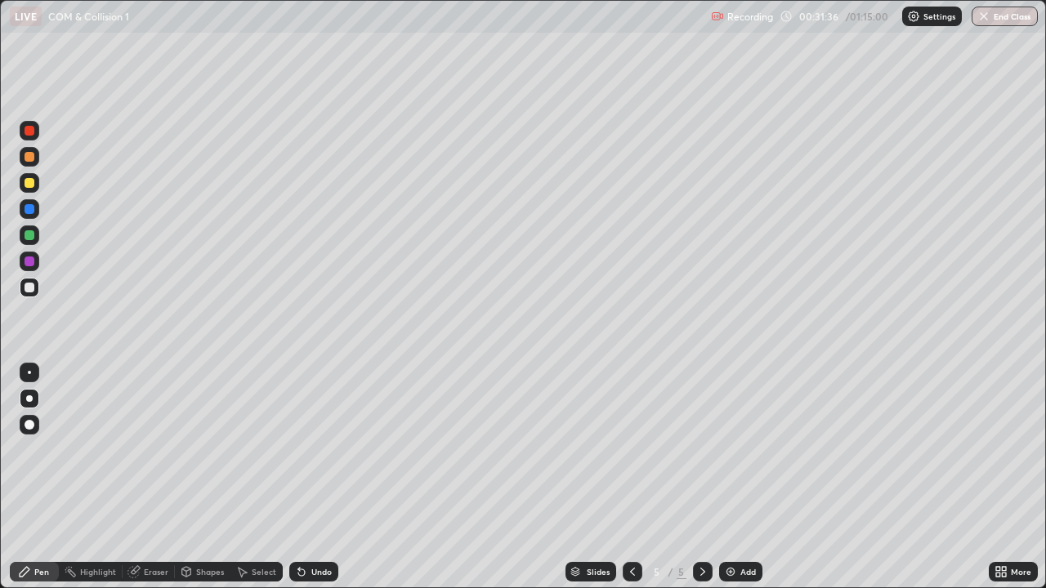
click at [319, 477] on div "Undo" at bounding box center [321, 572] width 20 height 8
click at [319, 477] on div "Undo" at bounding box center [313, 572] width 49 height 20
click at [320, 477] on div "Undo" at bounding box center [313, 572] width 49 height 20
click at [319, 477] on div "Undo" at bounding box center [313, 572] width 49 height 20
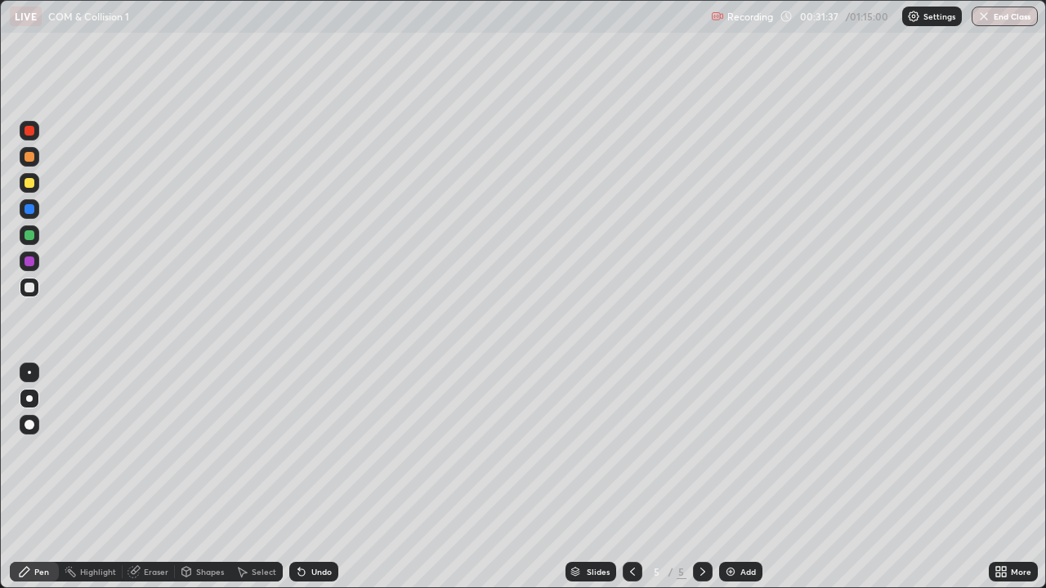
click at [319, 477] on div "Undo" at bounding box center [321, 572] width 20 height 8
click at [319, 477] on div "Undo" at bounding box center [313, 572] width 49 height 20
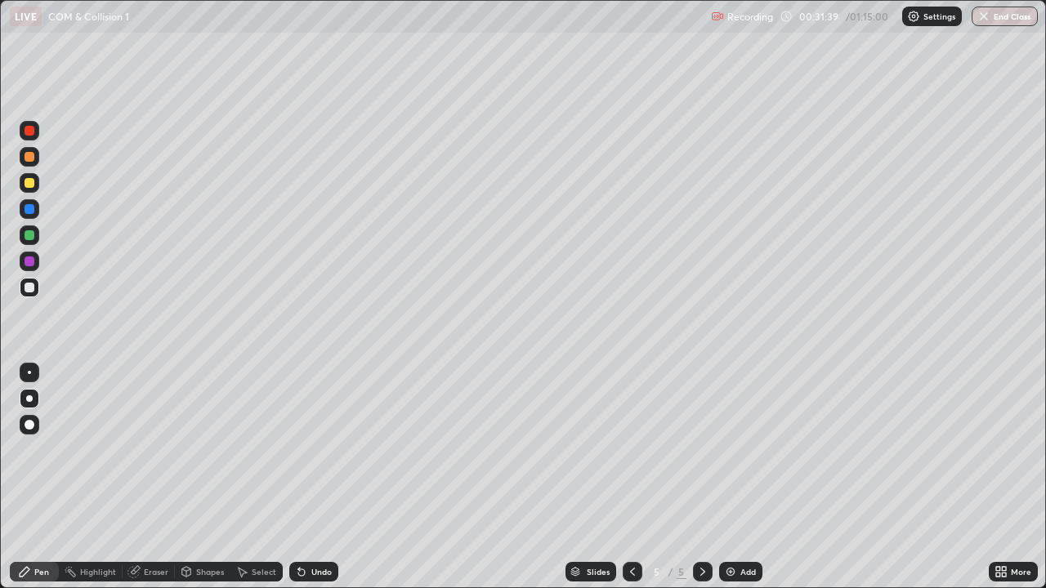
click at [320, 477] on div "Undo" at bounding box center [321, 572] width 20 height 8
click at [319, 477] on div "Undo" at bounding box center [313, 572] width 49 height 20
click at [302, 477] on div "Undo" at bounding box center [313, 572] width 49 height 20
click at [303, 477] on div "Undo" at bounding box center [313, 572] width 49 height 20
click at [302, 477] on div "Undo" at bounding box center [313, 572] width 49 height 20
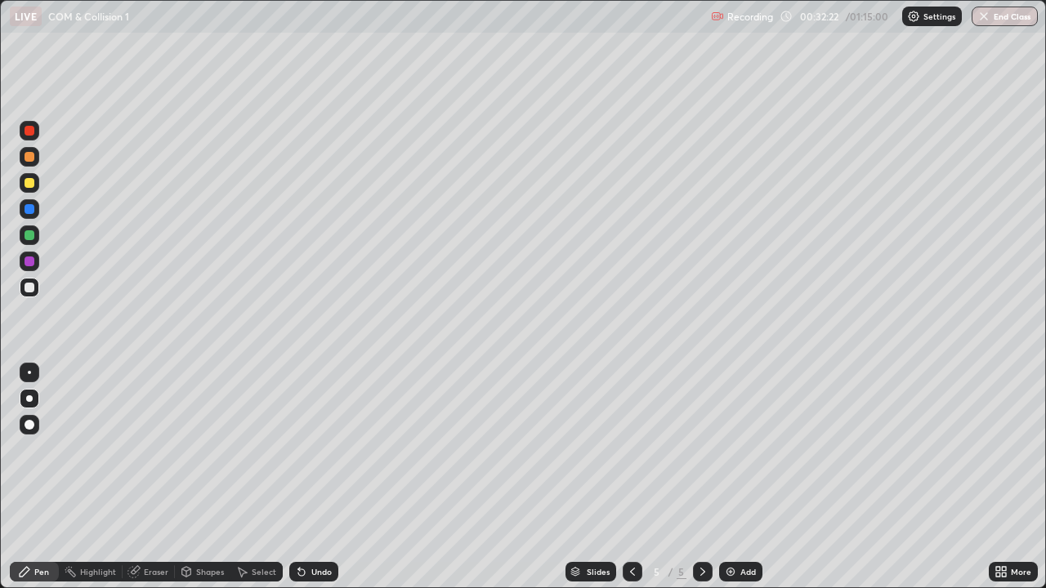
click at [301, 477] on div "Undo" at bounding box center [313, 572] width 49 height 20
click at [305, 477] on div "Undo" at bounding box center [313, 572] width 49 height 20
click at [305, 477] on icon at bounding box center [301, 571] width 13 height 13
click at [305, 477] on div "Undo" at bounding box center [313, 572] width 49 height 20
click at [304, 477] on div "Undo" at bounding box center [313, 572] width 49 height 20
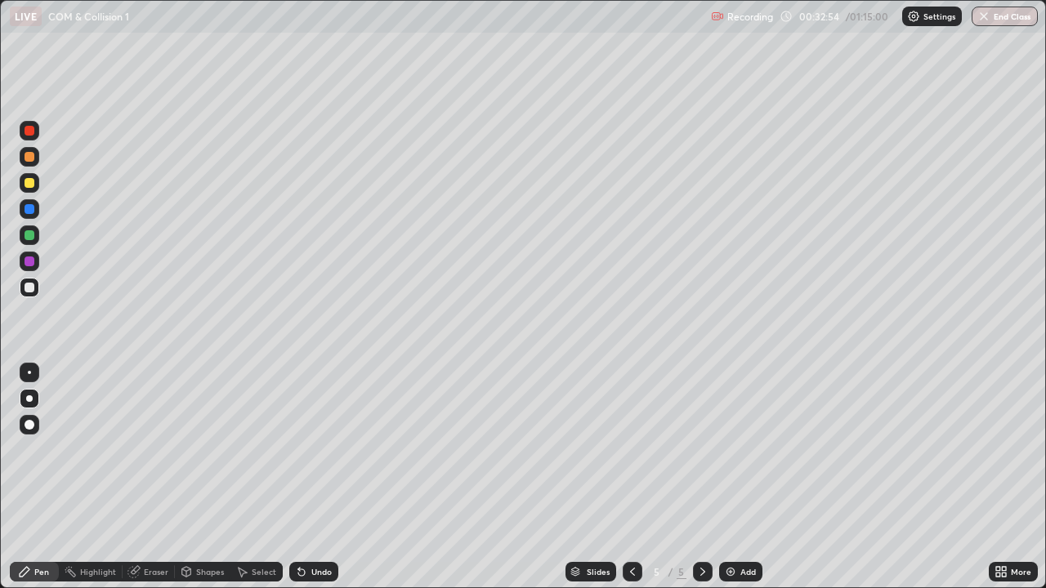
click at [305, 477] on div "Undo" at bounding box center [313, 572] width 49 height 20
click at [306, 477] on div "Undo" at bounding box center [313, 572] width 49 height 20
click at [305, 477] on div "Undo" at bounding box center [313, 572] width 49 height 20
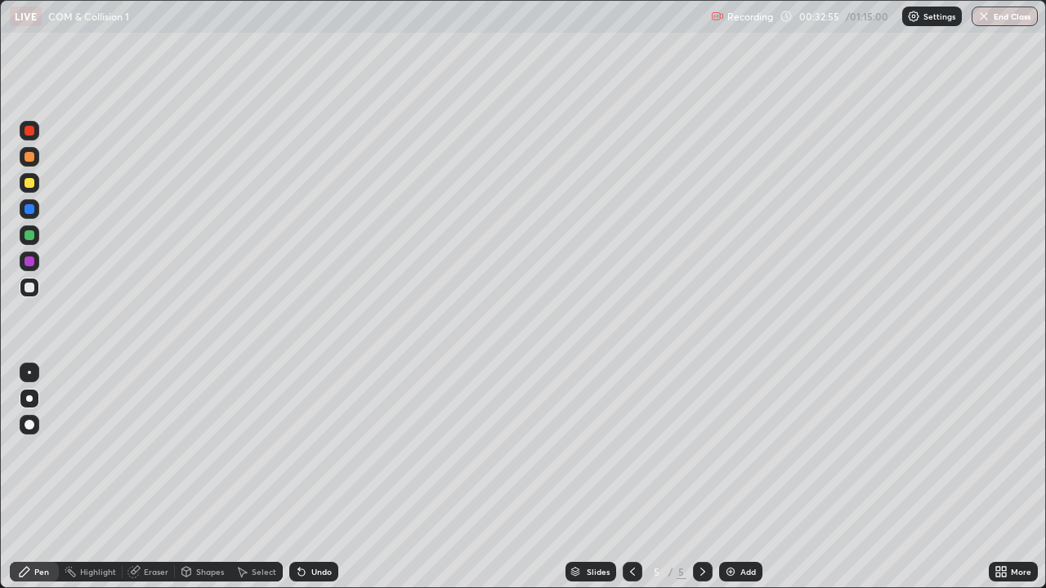
click at [305, 477] on div "Undo" at bounding box center [313, 572] width 49 height 20
click at [303, 477] on div "Undo" at bounding box center [313, 572] width 49 height 20
click at [310, 477] on div "Undo" at bounding box center [313, 572] width 49 height 20
click at [34, 181] on div at bounding box center [30, 183] width 10 height 10
click at [29, 159] on div at bounding box center [30, 157] width 10 height 10
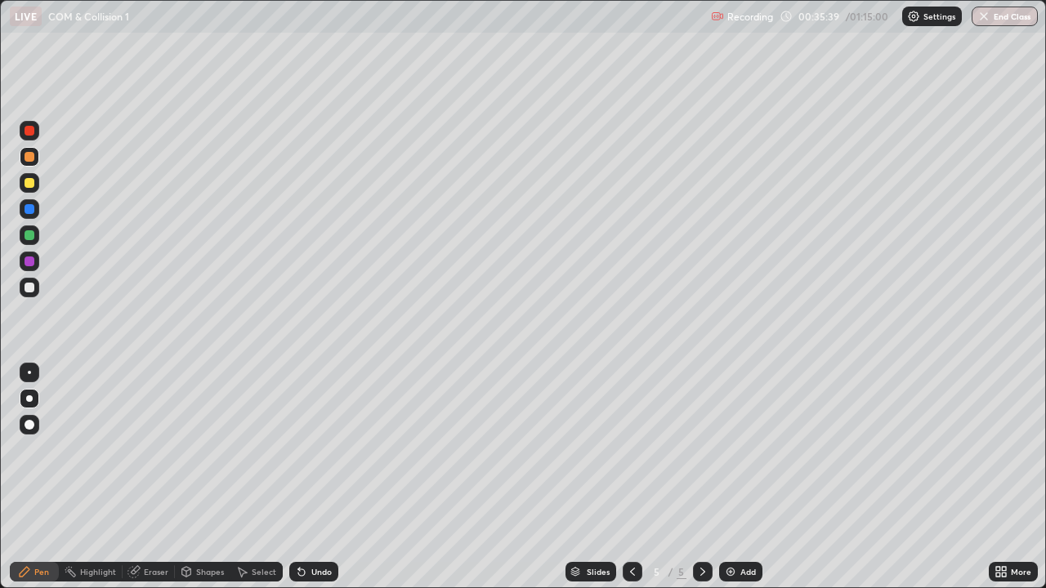
click at [630, 477] on icon at bounding box center [632, 572] width 5 height 8
click at [699, 477] on icon at bounding box center [702, 571] width 13 height 13
click at [28, 131] on div at bounding box center [30, 131] width 10 height 10
click at [34, 191] on div at bounding box center [30, 183] width 20 height 20
click at [320, 477] on div "Undo" at bounding box center [321, 572] width 20 height 8
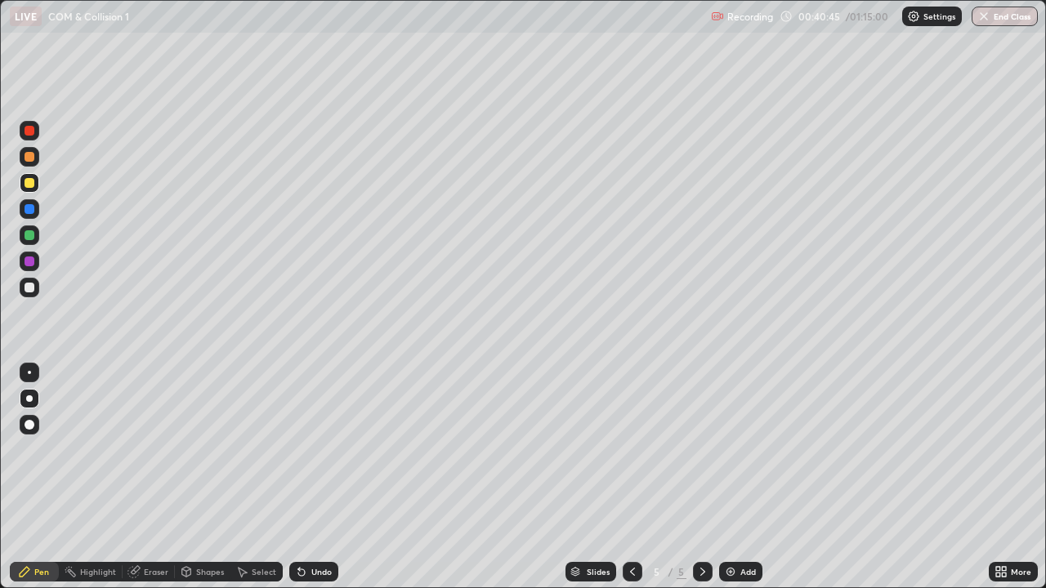
click at [324, 477] on div "Undo" at bounding box center [313, 572] width 49 height 20
click at [744, 477] on div "Add" at bounding box center [740, 572] width 43 height 20
click at [27, 284] on div at bounding box center [30, 288] width 10 height 10
click at [304, 477] on icon at bounding box center [301, 571] width 13 height 13
click at [305, 477] on icon at bounding box center [301, 571] width 13 height 13
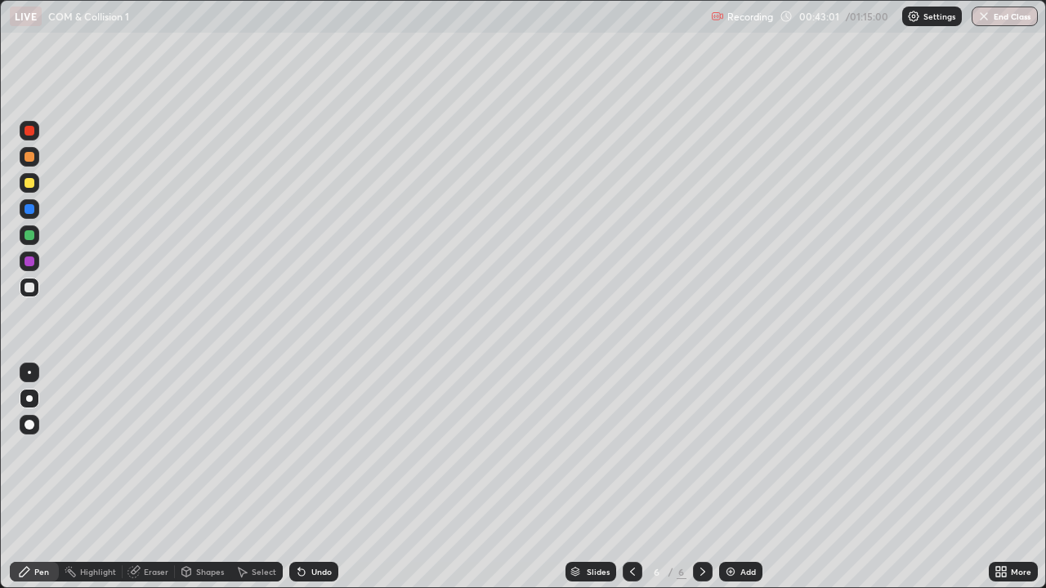
click at [305, 477] on div "Undo" at bounding box center [313, 572] width 49 height 20
click at [141, 477] on div "Eraser" at bounding box center [149, 572] width 52 height 20
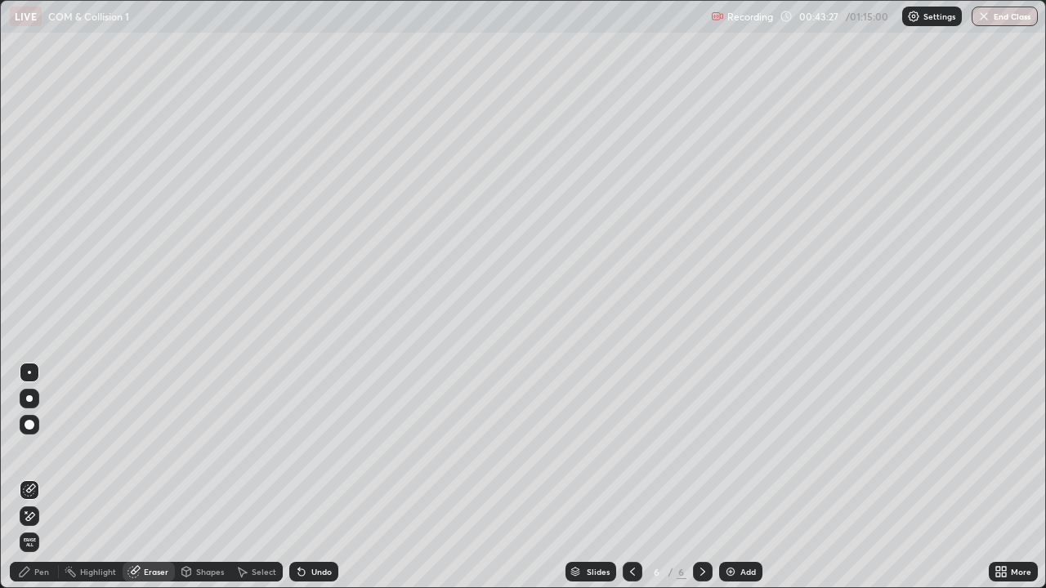
click at [42, 477] on div "Pen" at bounding box center [41, 572] width 15 height 8
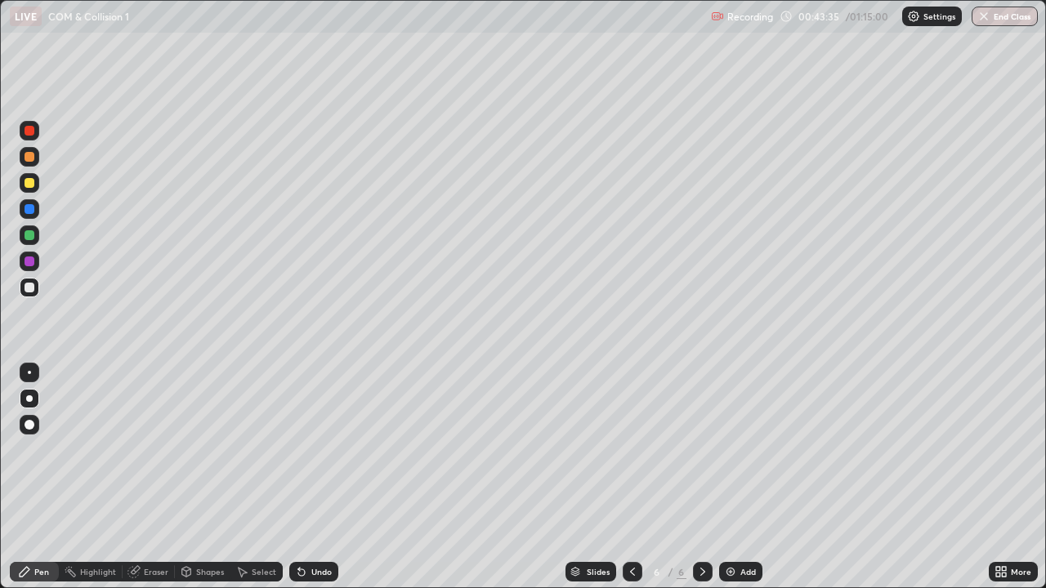
click at [157, 477] on div "Eraser" at bounding box center [156, 572] width 25 height 8
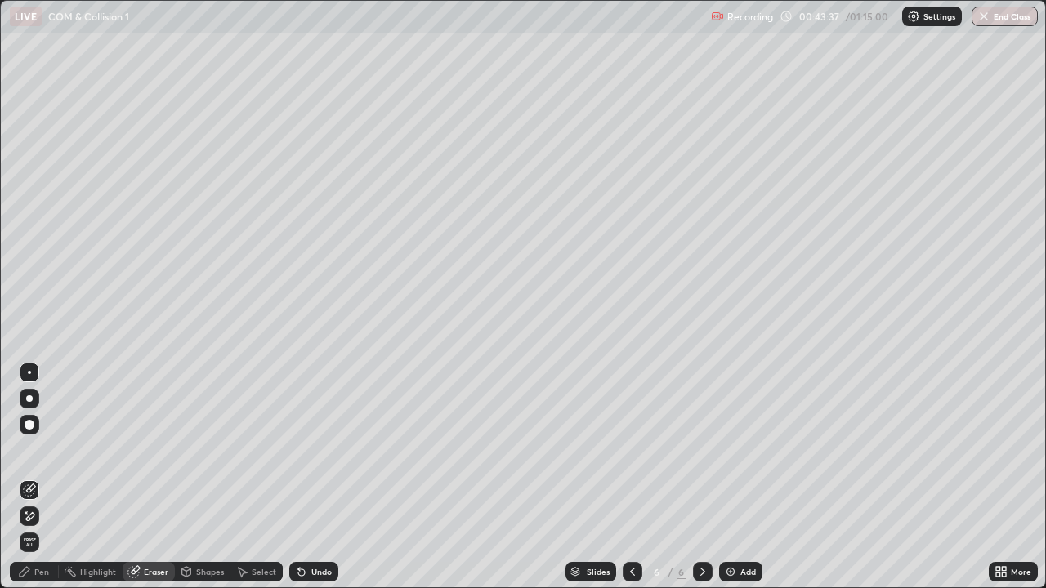
click at [42, 477] on div "Pen" at bounding box center [34, 572] width 49 height 20
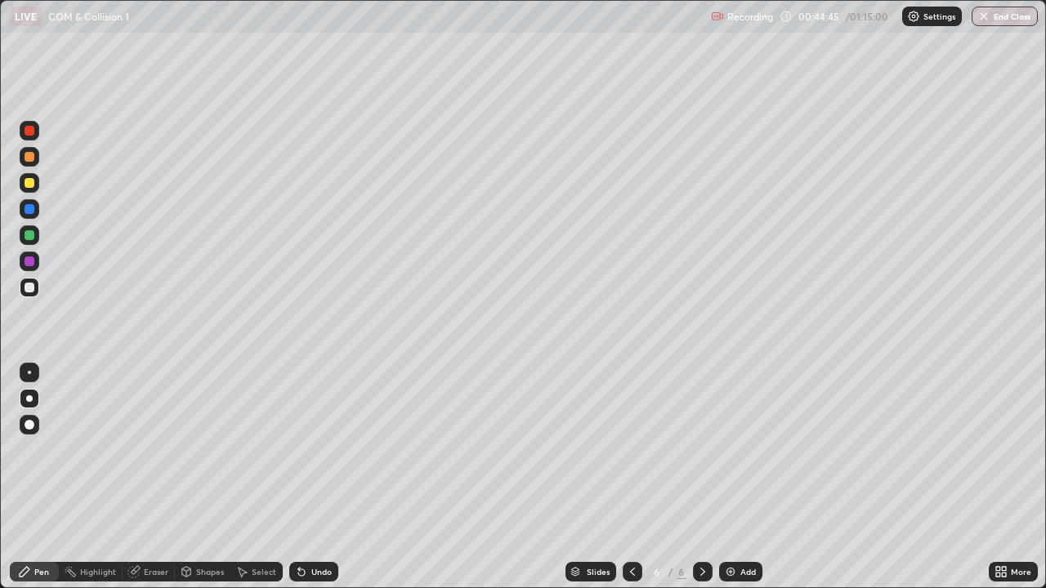
click at [299, 477] on icon at bounding box center [301, 573] width 7 height 7
click at [304, 477] on icon at bounding box center [301, 571] width 13 height 13
click at [306, 477] on div "Undo" at bounding box center [313, 572] width 49 height 20
click at [307, 477] on div "Undo" at bounding box center [313, 572] width 49 height 20
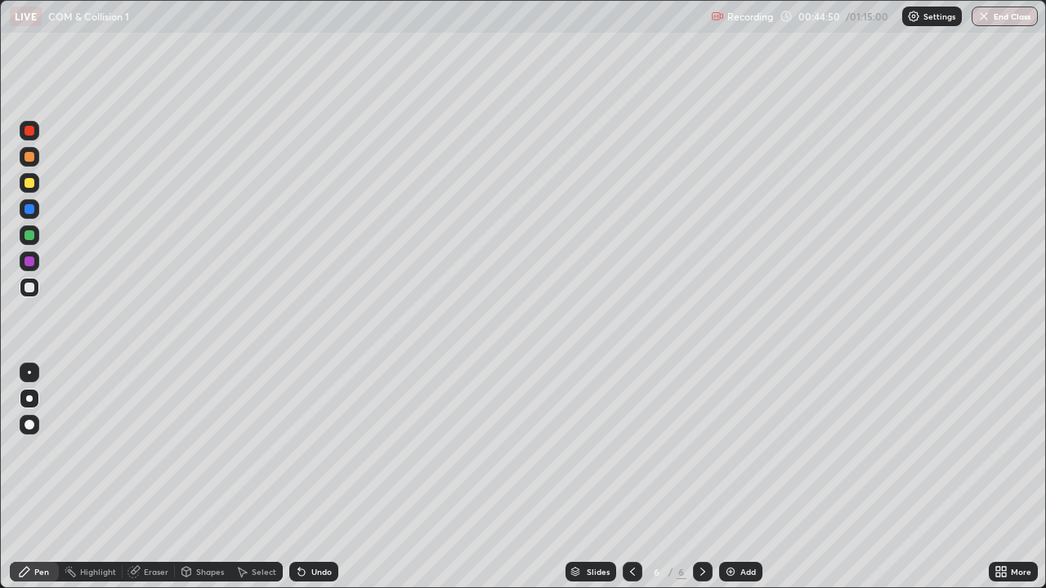
click at [28, 190] on div at bounding box center [30, 183] width 20 height 20
click at [148, 477] on div "Eraser" at bounding box center [156, 572] width 25 height 8
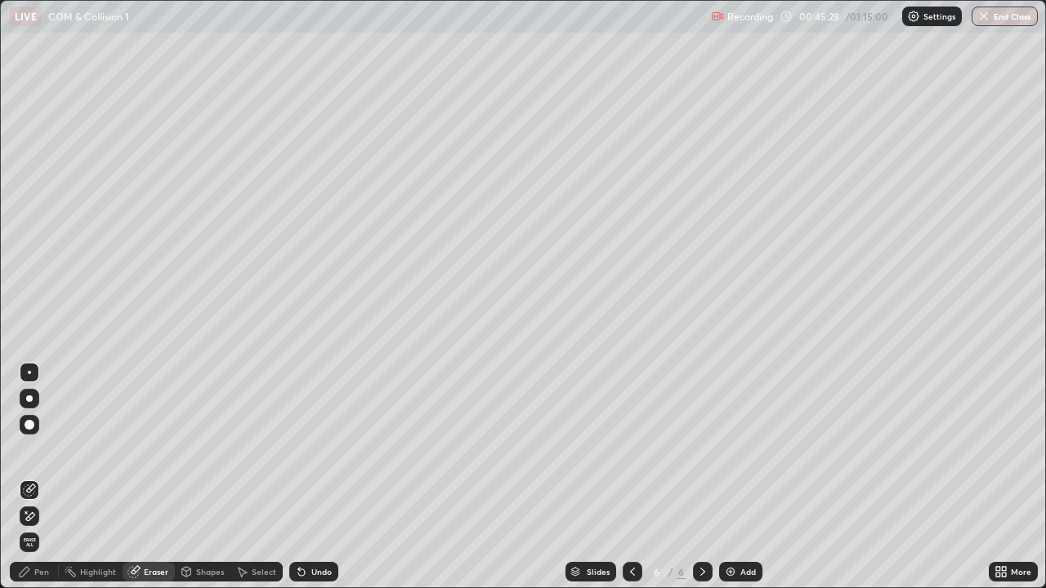
click at [43, 477] on div "Pen" at bounding box center [41, 572] width 15 height 8
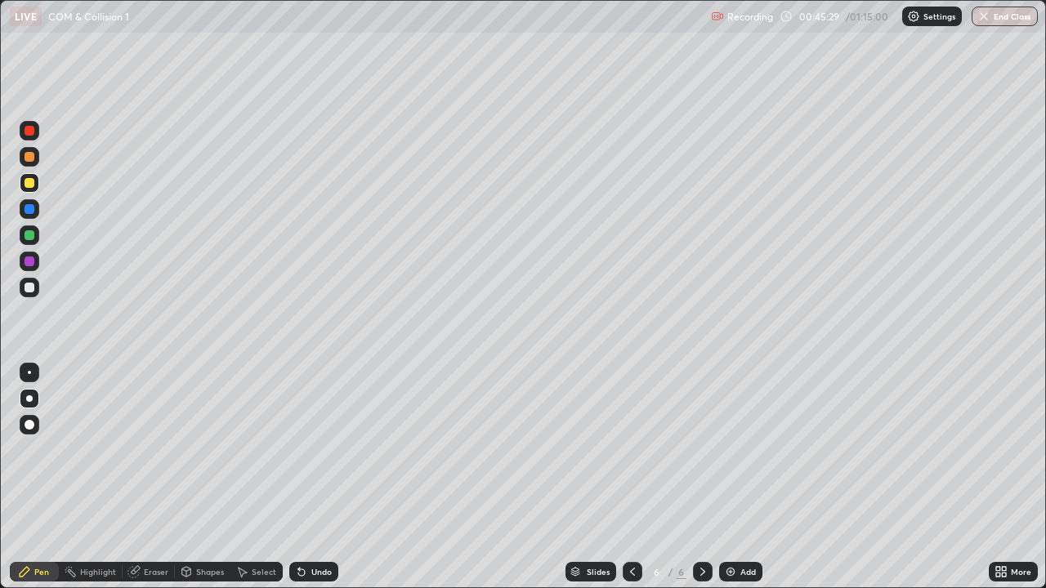
click at [27, 289] on div at bounding box center [30, 288] width 10 height 10
click at [631, 477] on icon at bounding box center [632, 571] width 13 height 13
click at [701, 477] on icon at bounding box center [702, 571] width 13 height 13
click at [746, 477] on div "Add" at bounding box center [748, 572] width 16 height 8
click at [27, 290] on div at bounding box center [30, 288] width 10 height 10
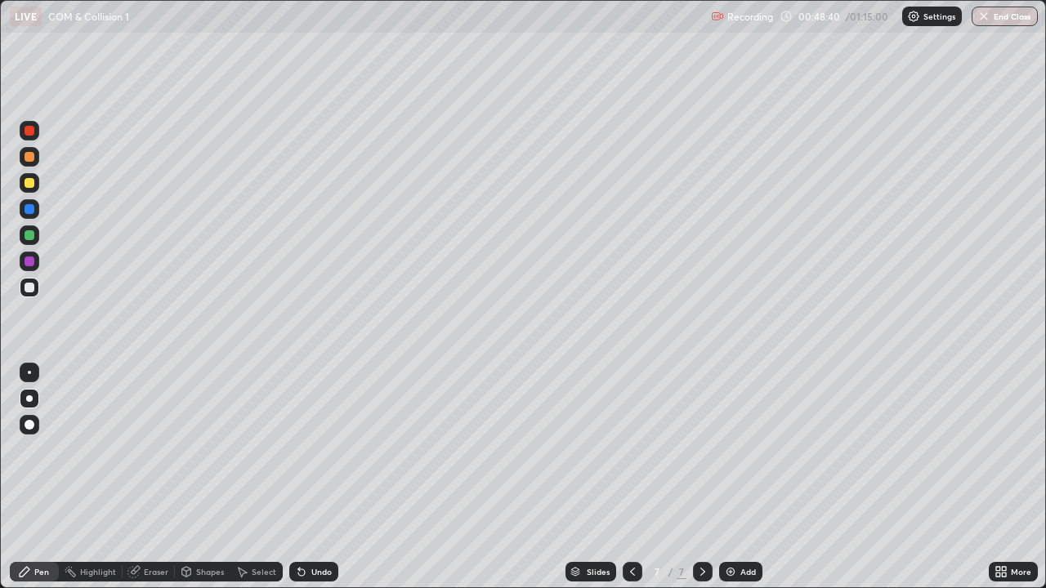
click at [311, 477] on div "Undo" at bounding box center [321, 572] width 20 height 8
click at [309, 477] on div "Undo" at bounding box center [313, 572] width 49 height 20
click at [210, 477] on div "Shapes" at bounding box center [210, 572] width 28 height 8
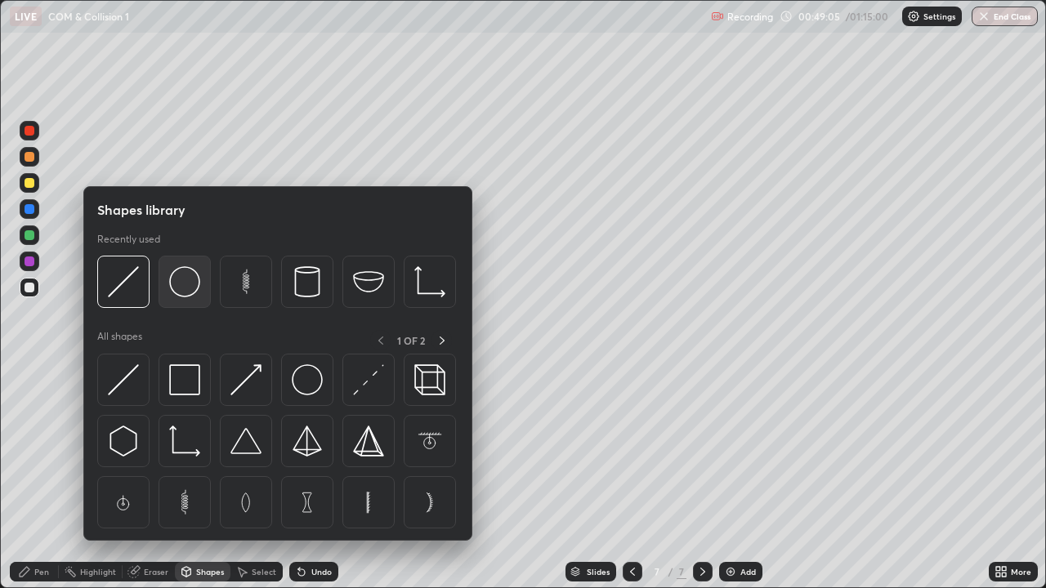
click at [184, 299] on div at bounding box center [185, 282] width 52 height 52
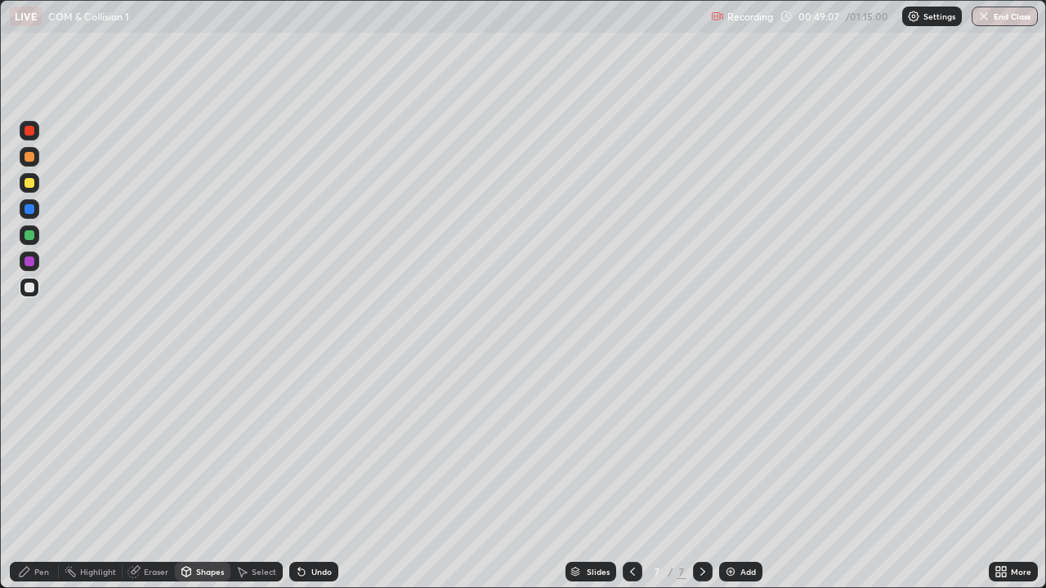
click at [38, 477] on div "Pen" at bounding box center [34, 572] width 49 height 20
click at [32, 289] on div at bounding box center [30, 288] width 10 height 10
click at [25, 183] on div at bounding box center [30, 183] width 10 height 10
click at [31, 163] on div at bounding box center [30, 157] width 20 height 20
click at [30, 290] on div at bounding box center [30, 288] width 10 height 10
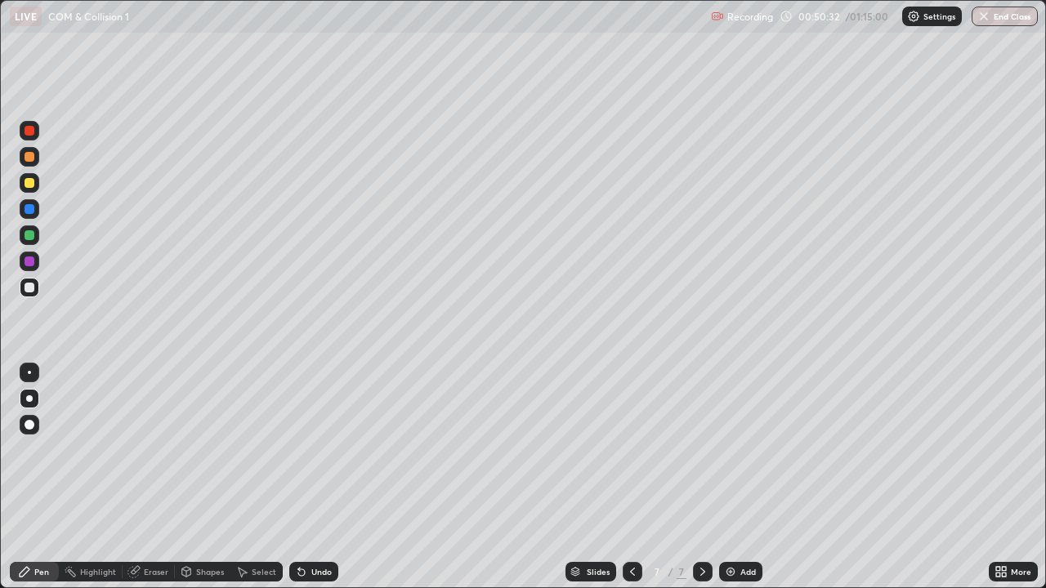
click at [27, 212] on div at bounding box center [30, 209] width 10 height 10
click at [26, 291] on div at bounding box center [30, 288] width 10 height 10
click at [321, 477] on div "Undo" at bounding box center [321, 572] width 20 height 8
click at [29, 163] on div at bounding box center [30, 157] width 20 height 20
click at [633, 477] on icon at bounding box center [632, 571] width 13 height 13
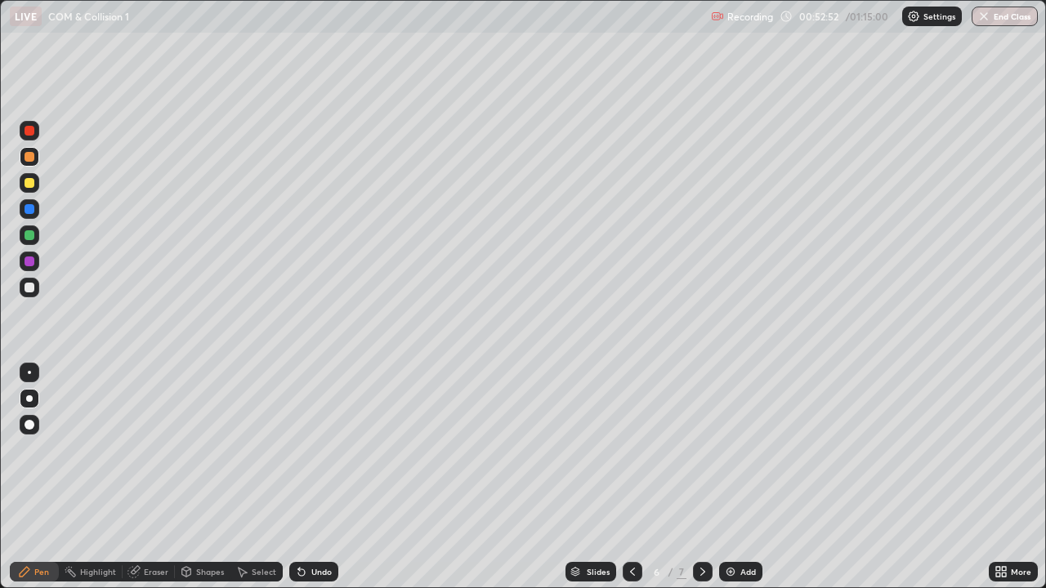
click at [631, 477] on icon at bounding box center [632, 571] width 13 height 13
click at [701, 477] on icon at bounding box center [702, 571] width 13 height 13
click at [699, 477] on icon at bounding box center [702, 571] width 13 height 13
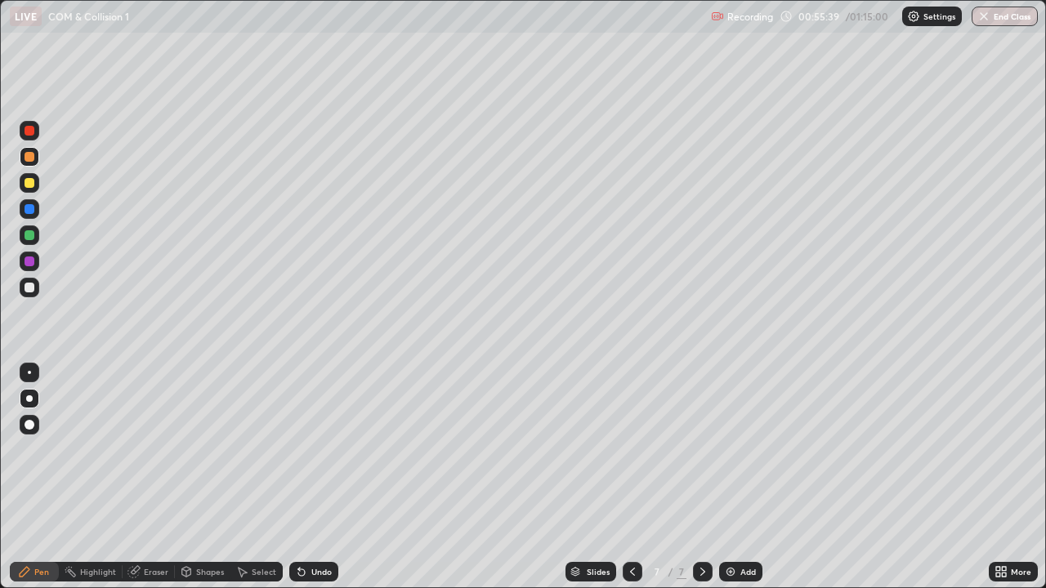
click at [630, 477] on icon at bounding box center [632, 572] width 5 height 8
click at [34, 181] on div at bounding box center [30, 183] width 10 height 10
click at [28, 159] on div at bounding box center [30, 157] width 10 height 10
click at [747, 477] on div "Add" at bounding box center [740, 572] width 43 height 20
click at [35, 288] on div at bounding box center [30, 288] width 20 height 20
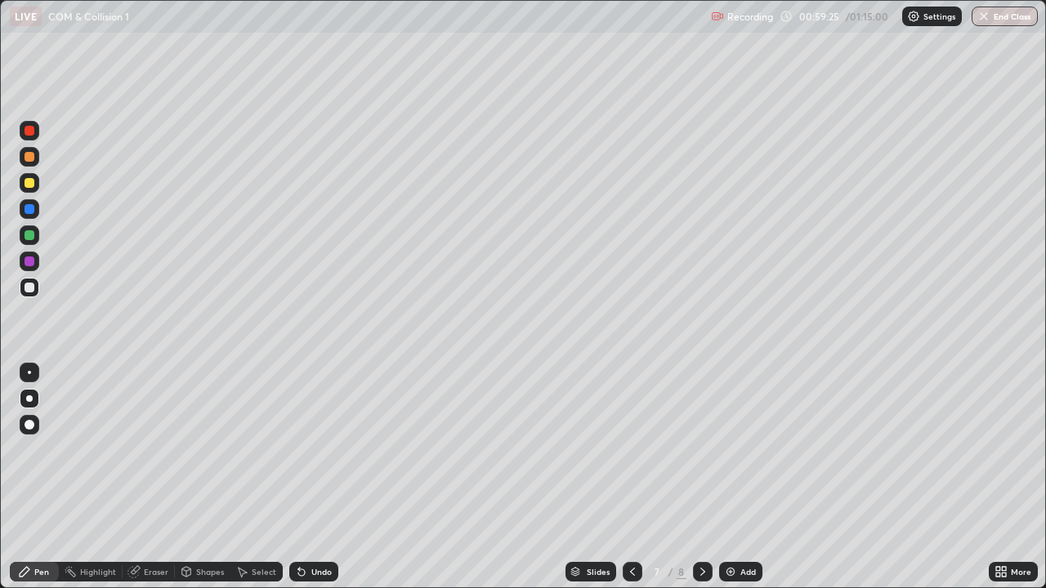
click at [30, 184] on div at bounding box center [30, 183] width 10 height 10
click at [29, 290] on div at bounding box center [30, 288] width 10 height 10
click at [31, 163] on div at bounding box center [30, 157] width 20 height 20
click at [29, 288] on div at bounding box center [30, 288] width 10 height 10
click at [27, 159] on div at bounding box center [30, 157] width 10 height 10
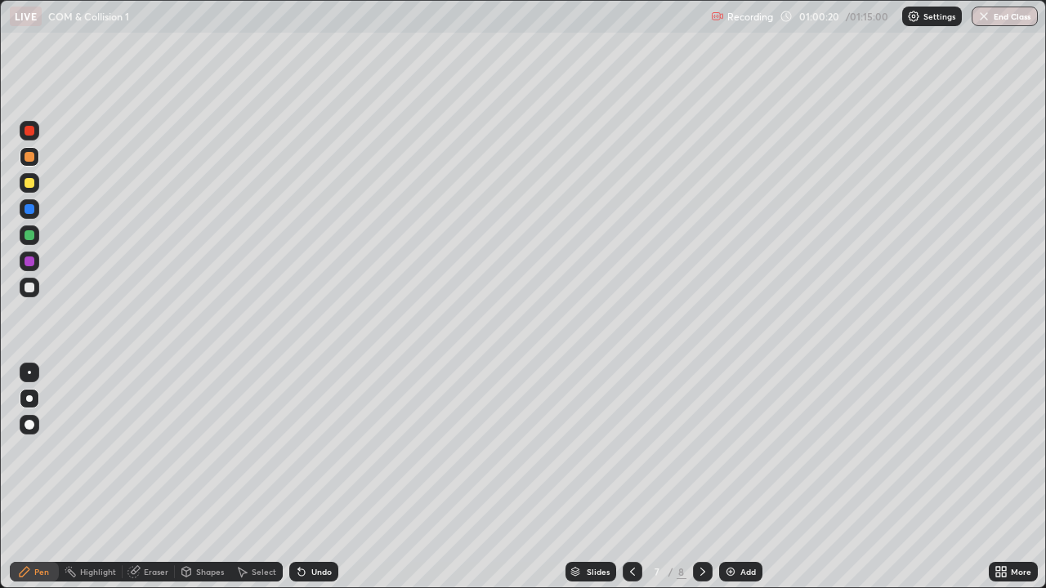
click at [29, 288] on div at bounding box center [30, 288] width 10 height 10
click at [321, 477] on div "Undo" at bounding box center [321, 572] width 20 height 8
click at [321, 477] on div "Undo" at bounding box center [313, 572] width 49 height 20
click at [324, 477] on div "Undo" at bounding box center [321, 572] width 20 height 8
click at [36, 190] on div at bounding box center [30, 183] width 20 height 20
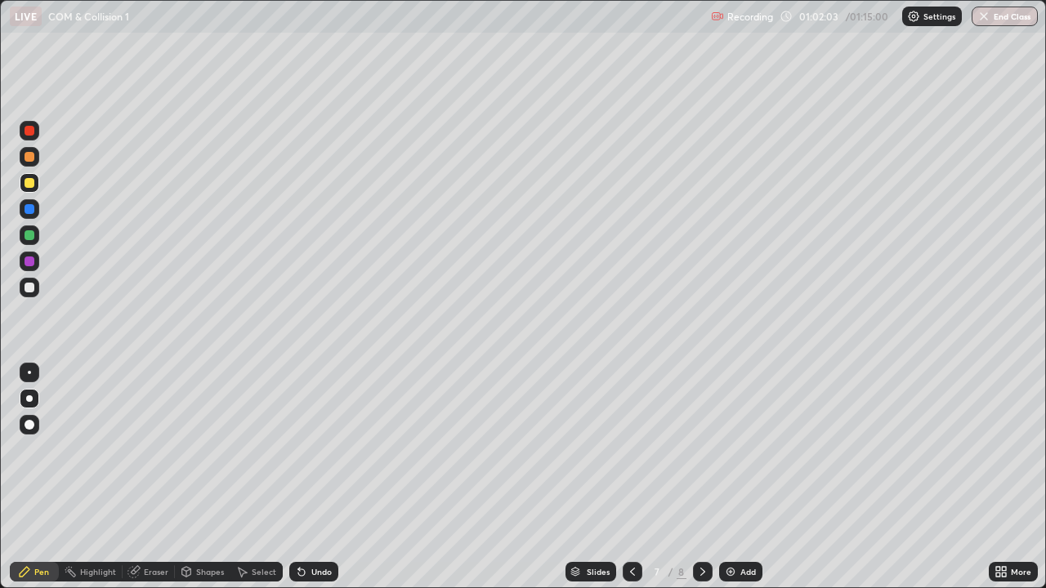
click at [311, 477] on div "Undo" at bounding box center [321, 572] width 20 height 8
click at [29, 286] on div at bounding box center [30, 288] width 10 height 10
click at [30, 209] on div at bounding box center [30, 209] width 10 height 10
click at [31, 288] on div at bounding box center [30, 288] width 10 height 10
click at [27, 155] on div at bounding box center [30, 157] width 10 height 10
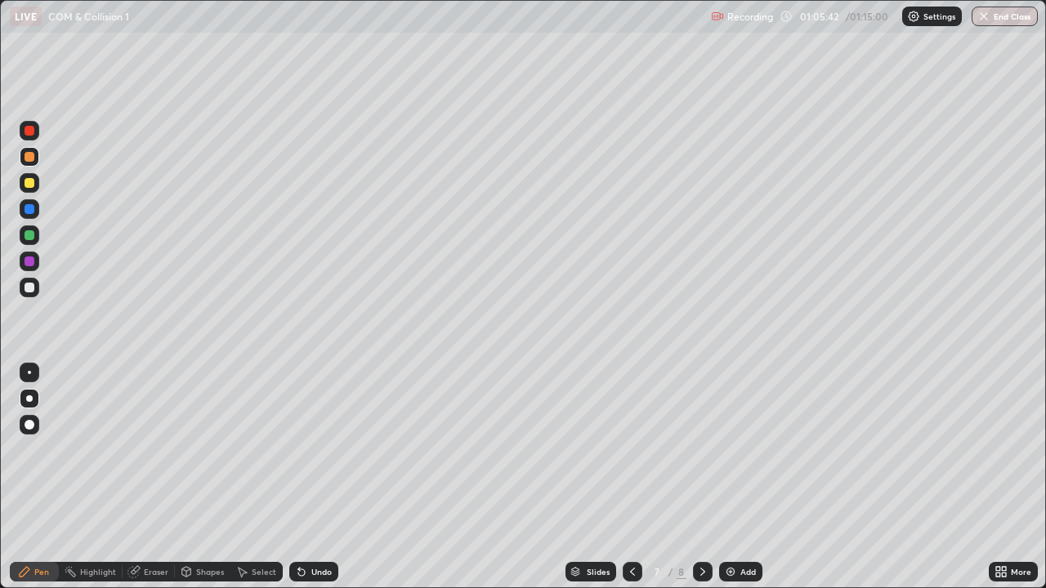
click at [27, 288] on div at bounding box center [30, 288] width 10 height 10
click at [30, 161] on div at bounding box center [30, 157] width 10 height 10
click at [742, 477] on div "Add" at bounding box center [748, 572] width 16 height 8
click at [25, 133] on div at bounding box center [30, 131] width 10 height 10
click at [31, 295] on div at bounding box center [30, 288] width 20 height 20
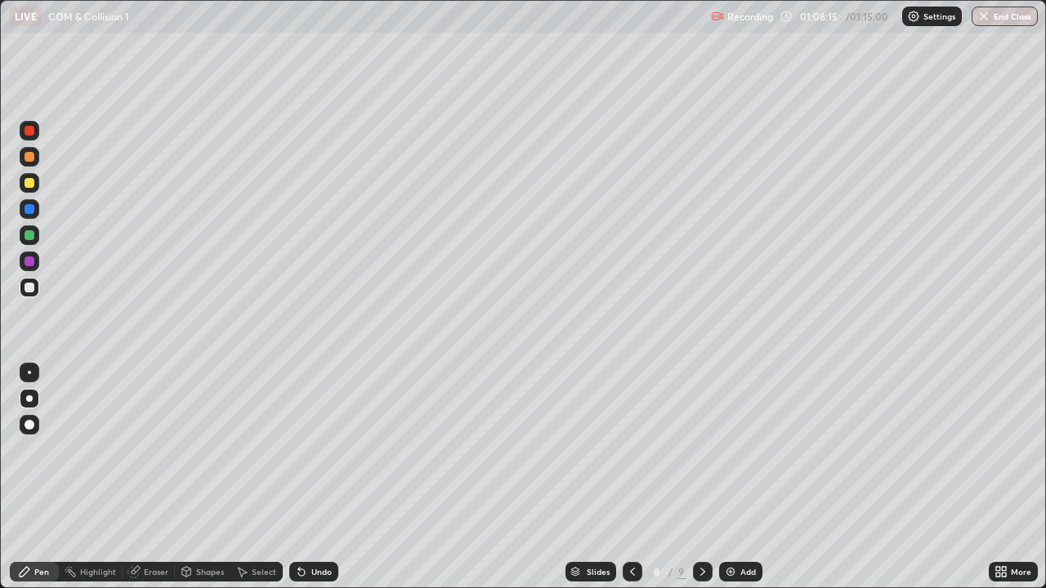
click at [28, 181] on div at bounding box center [30, 183] width 10 height 10
click at [29, 160] on div at bounding box center [30, 157] width 10 height 10
click at [27, 181] on div at bounding box center [30, 183] width 10 height 10
click at [25, 288] on div at bounding box center [30, 288] width 10 height 10
click at [313, 477] on div "Undo" at bounding box center [321, 572] width 20 height 8
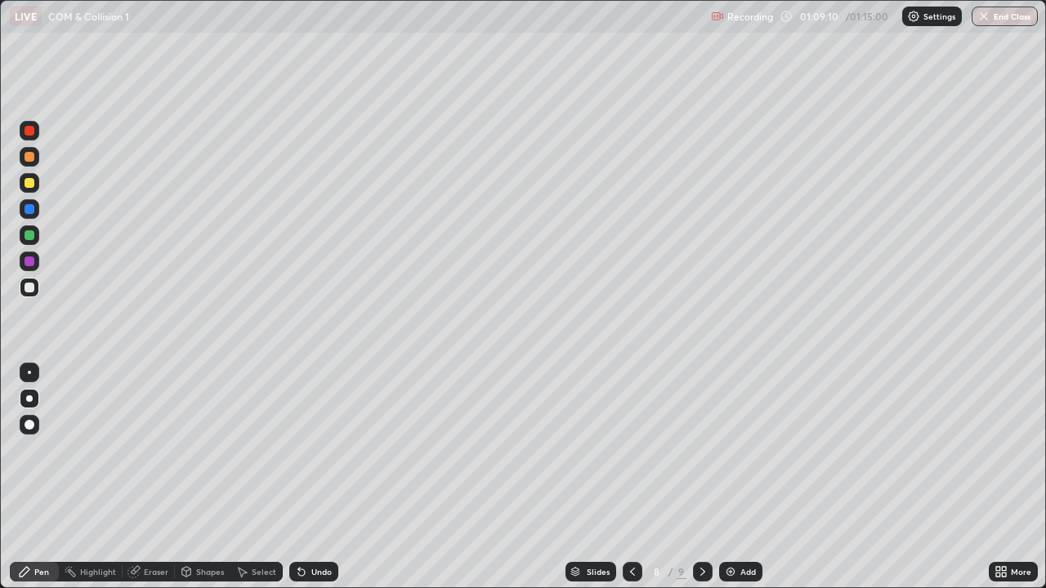
click at [315, 477] on div "Undo" at bounding box center [321, 572] width 20 height 8
click at [316, 477] on div "Undo" at bounding box center [321, 572] width 20 height 8
click at [631, 477] on icon at bounding box center [632, 572] width 5 height 8
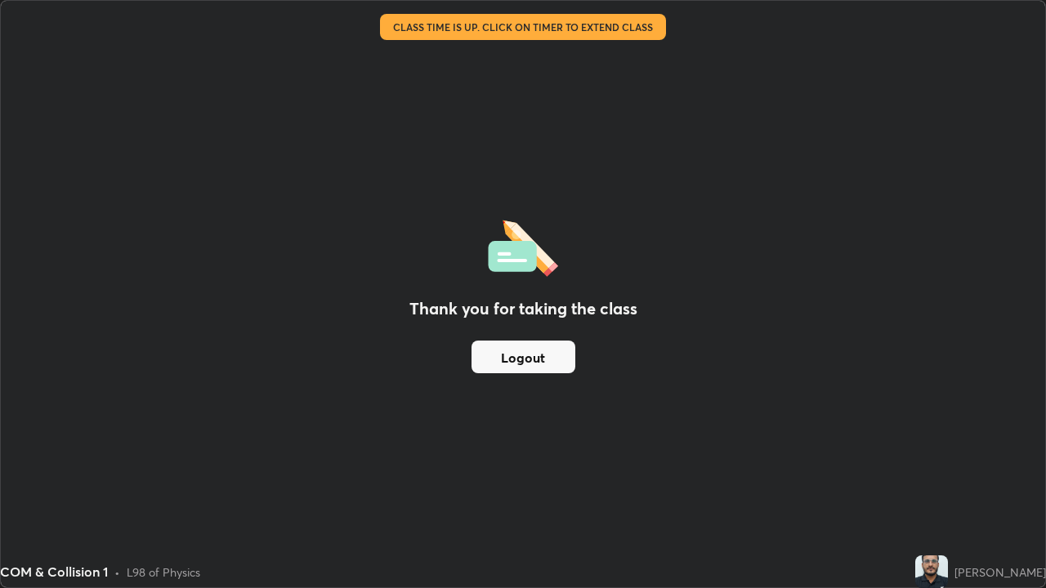
click at [761, 316] on div "Thank you for taking the class Logout" at bounding box center [523, 294] width 1044 height 587
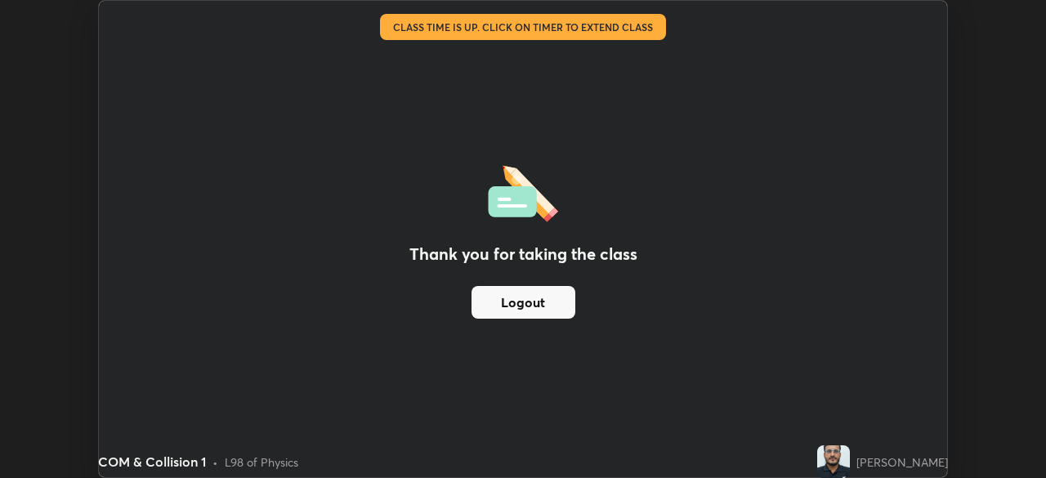
scroll to position [81234, 80666]
